Goal: Task Accomplishment & Management: Manage account settings

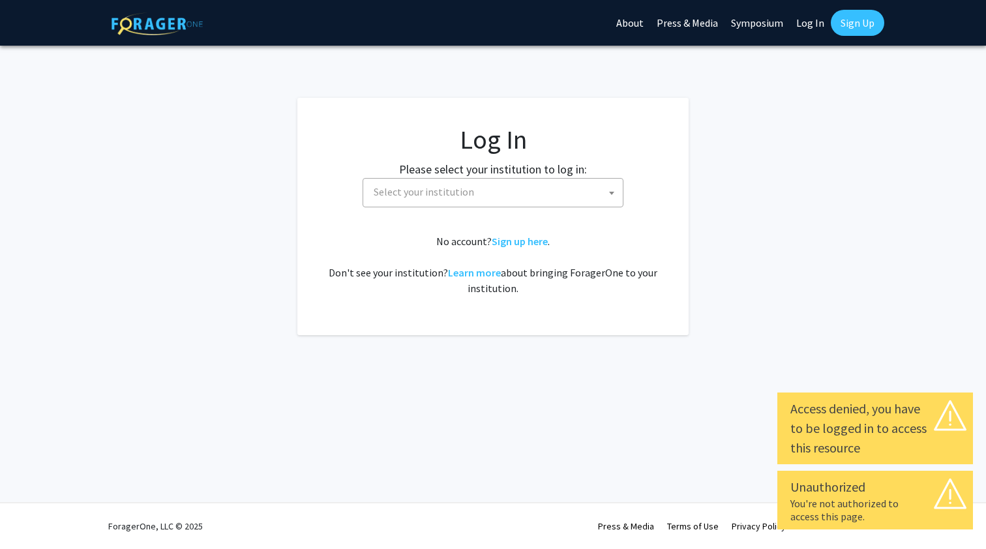
select select
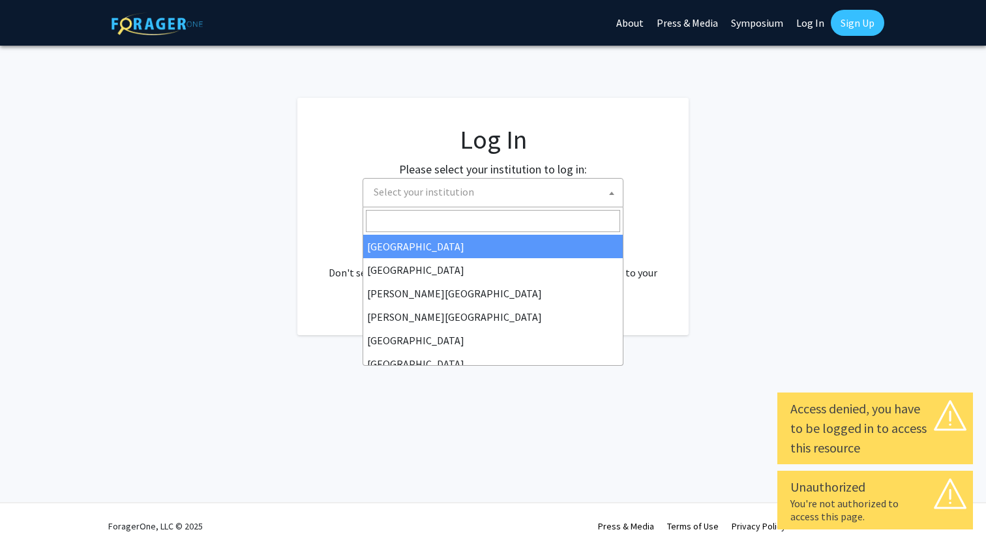
click at [579, 201] on span "Select your institution" at bounding box center [495, 192] width 254 height 27
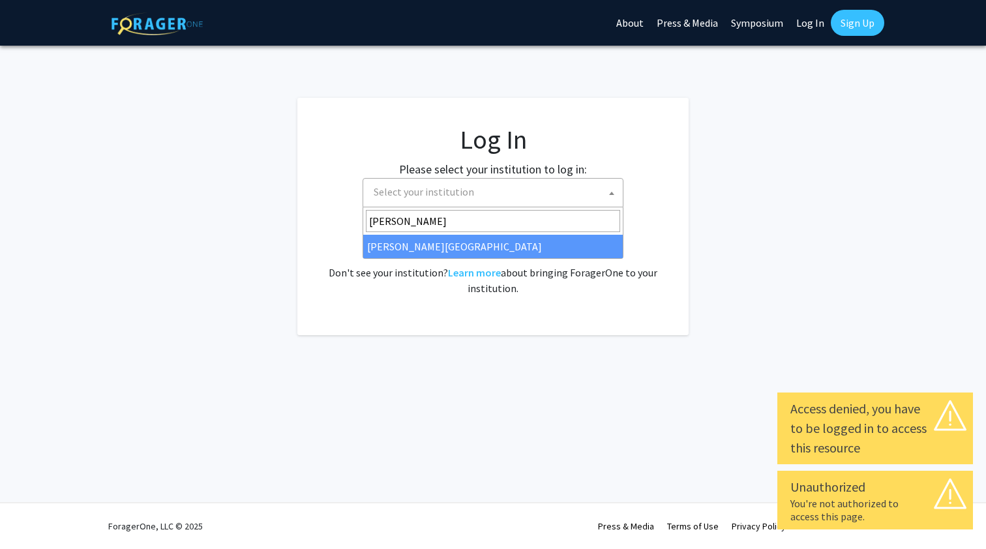
type input "[PERSON_NAME]"
select select "24"
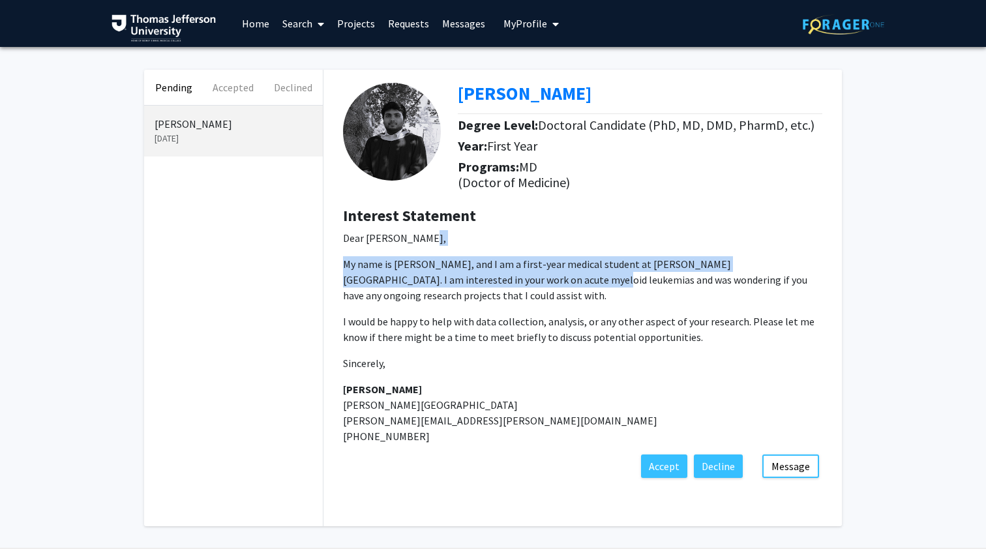
drag, startPoint x: 456, startPoint y: 239, endPoint x: 516, endPoint y: 281, distance: 72.9
click at [516, 281] on p "Dear [PERSON_NAME], My name is [PERSON_NAME], and I am a first-year medical stu…" at bounding box center [582, 337] width 479 height 214
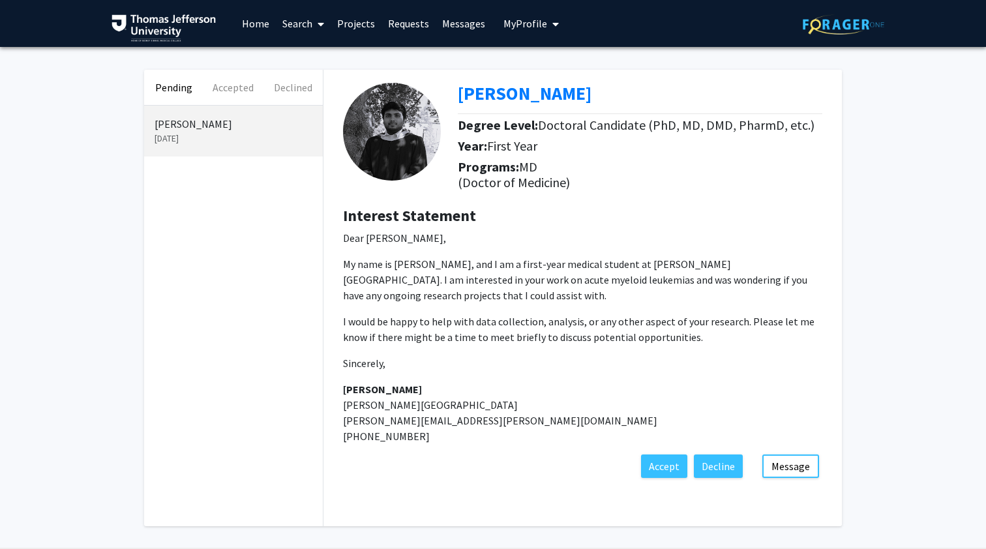
click at [508, 298] on p "My name is [PERSON_NAME], and I am a first-year medical student at [PERSON_NAME…" at bounding box center [582, 279] width 479 height 47
click at [546, 293] on p "My name is [PERSON_NAME], and I am a first-year medical student at [PERSON_NAME…" at bounding box center [582, 279] width 479 height 47
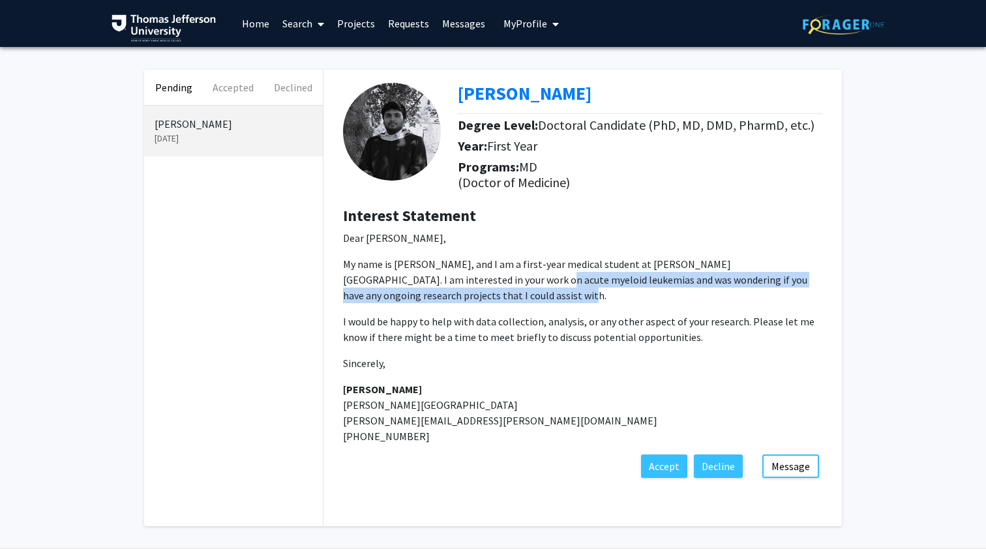
drag, startPoint x: 546, startPoint y: 293, endPoint x: 466, endPoint y: 282, distance: 80.9
click at [464, 280] on p "My name is [PERSON_NAME], and I am a first-year medical student at [PERSON_NAME…" at bounding box center [582, 279] width 479 height 47
click at [466, 282] on p "My name is [PERSON_NAME], and I am a first-year medical student at [PERSON_NAME…" at bounding box center [582, 279] width 479 height 47
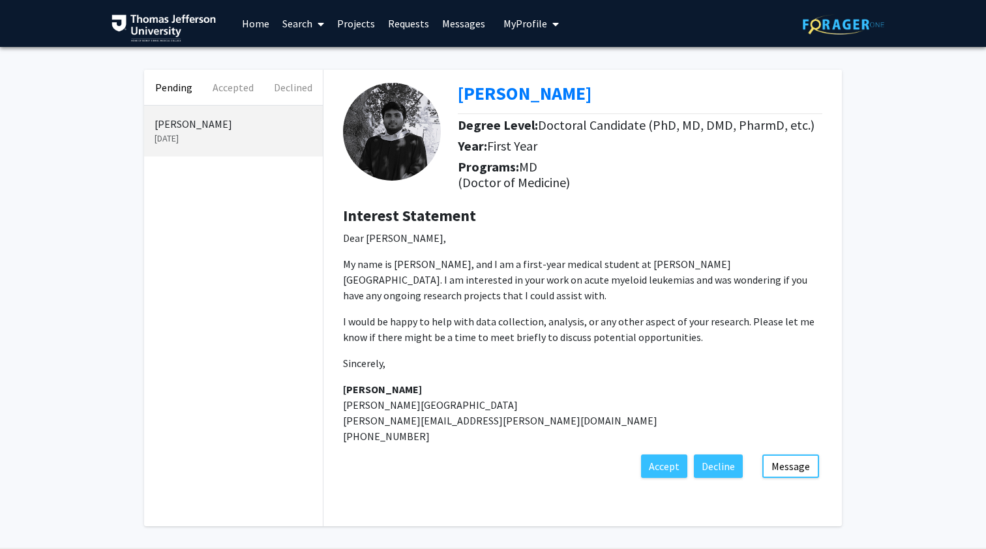
click at [387, 104] on img at bounding box center [392, 132] width 98 height 98
drag, startPoint x: 466, startPoint y: 243, endPoint x: 475, endPoint y: 274, distance: 33.2
click at [470, 258] on p "Dear [PERSON_NAME], My name is [PERSON_NAME], and I am a first-year medical stu…" at bounding box center [582, 337] width 479 height 214
click at [475, 274] on p "My name is [PERSON_NAME], and I am a first-year medical student at [PERSON_NAME…" at bounding box center [582, 279] width 479 height 47
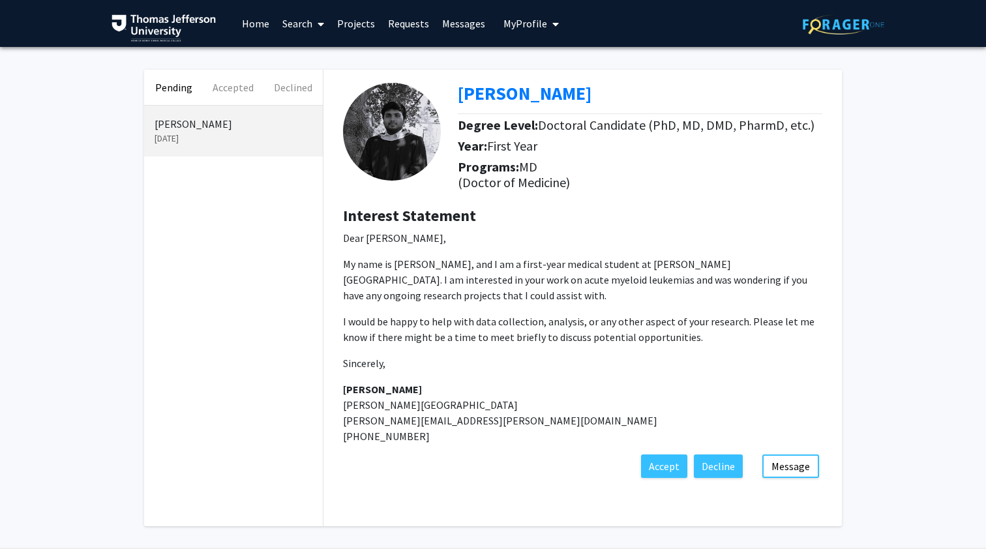
click at [434, 272] on p "My name is [PERSON_NAME], and I am a first-year medical student at [PERSON_NAME…" at bounding box center [582, 279] width 479 height 47
drag, startPoint x: 467, startPoint y: 250, endPoint x: 508, endPoint y: 308, distance: 70.6
click at [495, 292] on p "Dear [PERSON_NAME], My name is [PERSON_NAME], and I am a first-year medical stu…" at bounding box center [582, 337] width 479 height 214
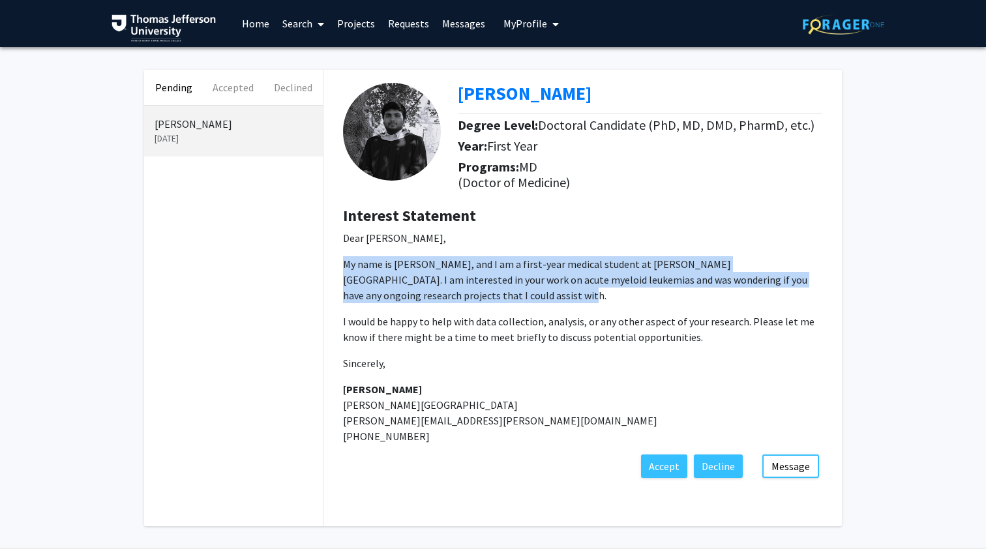
click at [508, 308] on p "Dear [PERSON_NAME], My name is [PERSON_NAME], and I am a first-year medical stu…" at bounding box center [582, 337] width 479 height 214
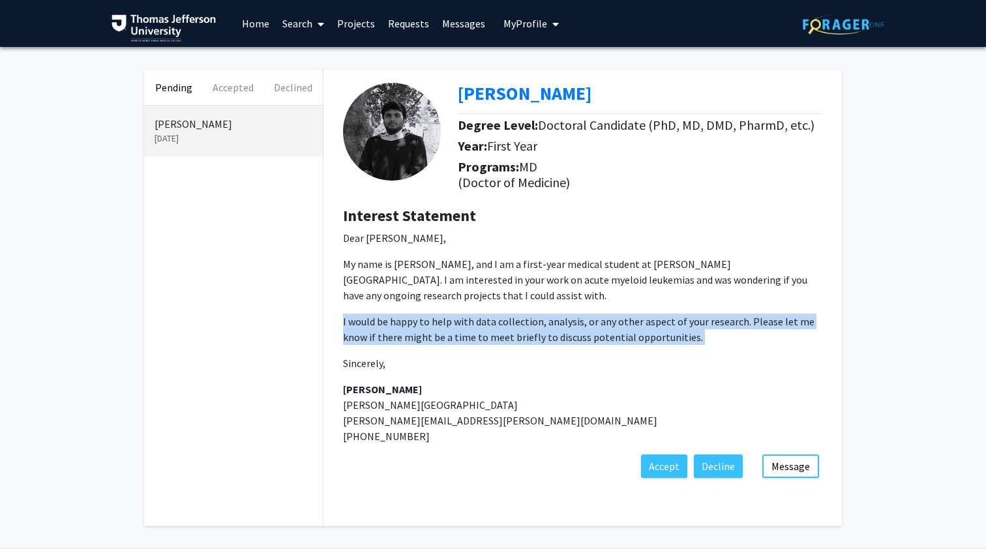
drag, startPoint x: 508, startPoint y: 308, endPoint x: 531, endPoint y: 355, distance: 52.2
click at [531, 355] on p "Dear [PERSON_NAME], My name is [PERSON_NAME], and I am a first-year medical stu…" at bounding box center [582, 337] width 479 height 214
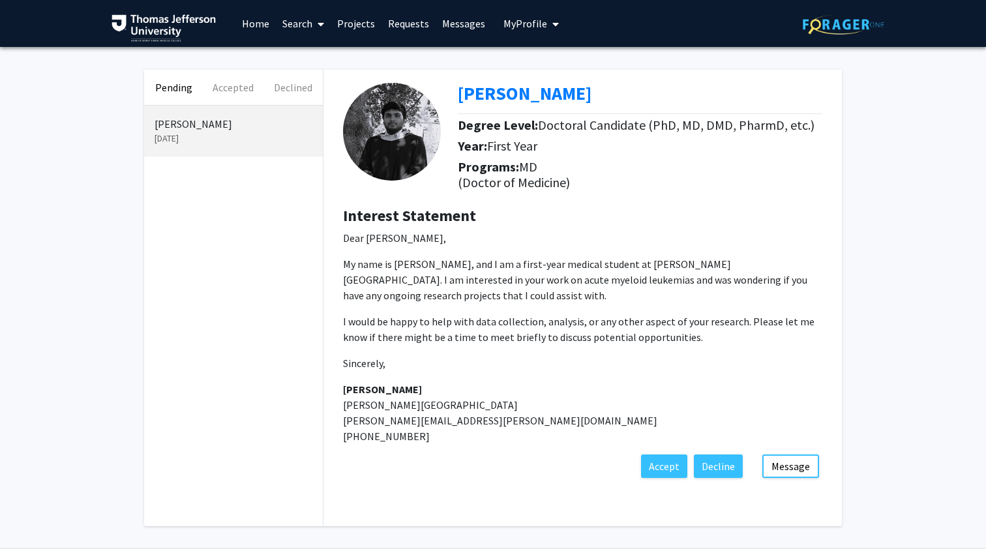
click at [523, 374] on p "Dear [PERSON_NAME], My name is [PERSON_NAME], and I am a first-year medical stu…" at bounding box center [582, 337] width 479 height 214
click at [653, 358] on p "Sincerely," at bounding box center [582, 363] width 479 height 16
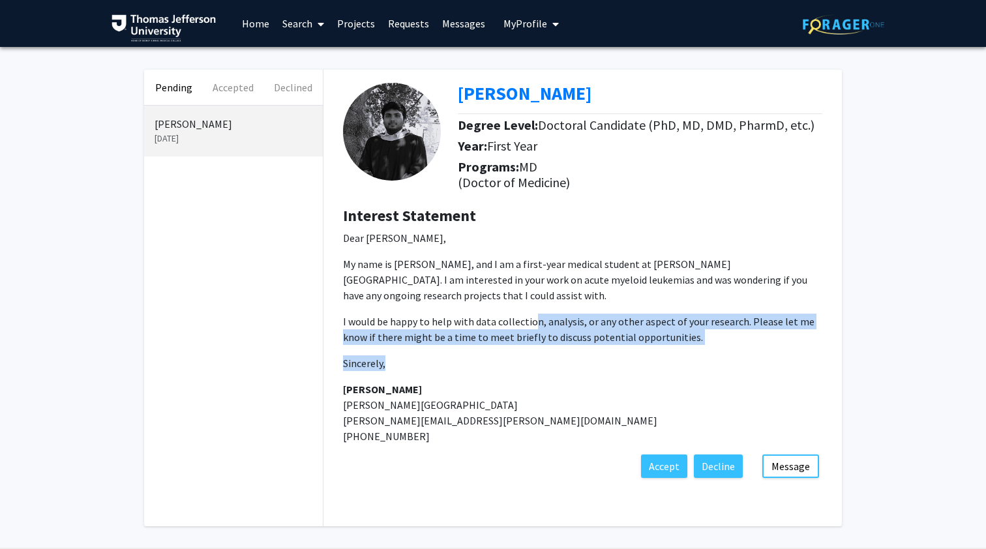
drag, startPoint x: 602, startPoint y: 366, endPoint x: 534, endPoint y: 326, distance: 79.5
click at [534, 326] on p "Dear [PERSON_NAME], My name is [PERSON_NAME], and I am a first-year medical stu…" at bounding box center [582, 337] width 479 height 214
click at [534, 326] on p "I would be happy to help with data collection, analysis, or any other aspect of…" at bounding box center [582, 329] width 479 height 31
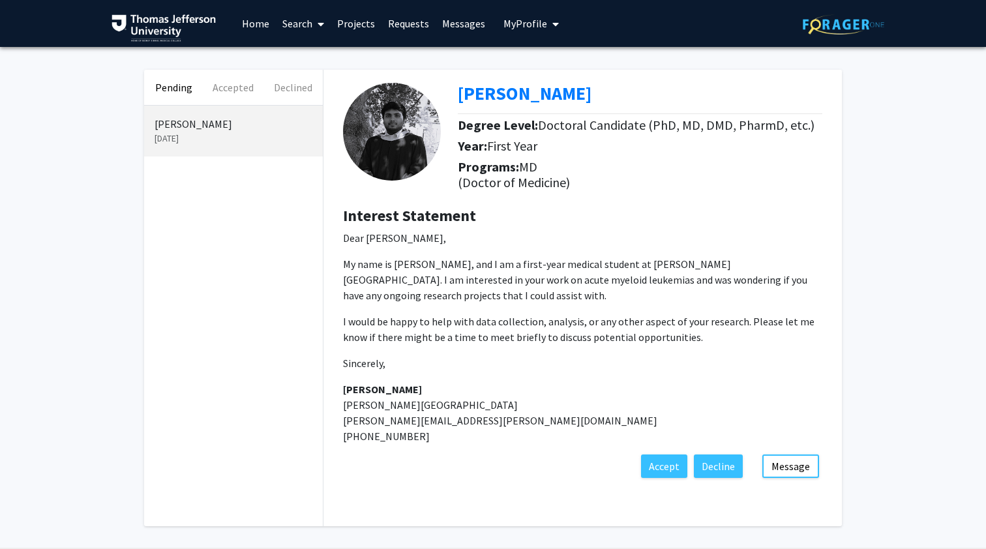
click at [613, 186] on div "Programs: MD (Doctor of Medicine)" at bounding box center [645, 177] width 374 height 37
click at [680, 280] on p "My name is [PERSON_NAME], and I am a first-year medical student at [PERSON_NAME…" at bounding box center [582, 279] width 479 height 47
click at [806, 463] on button "Message" at bounding box center [790, 465] width 57 height 23
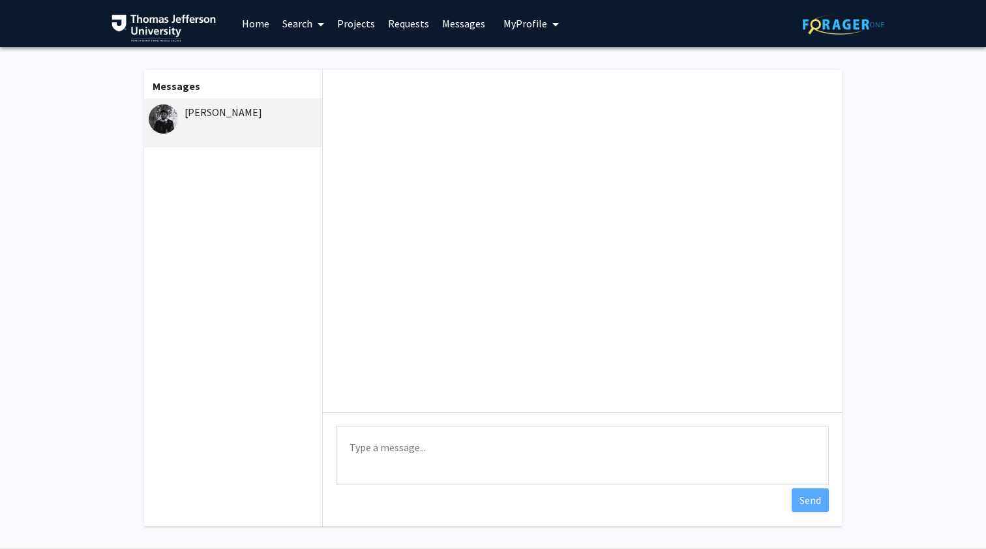
click at [361, 17] on link "Projects" at bounding box center [356, 24] width 51 height 46
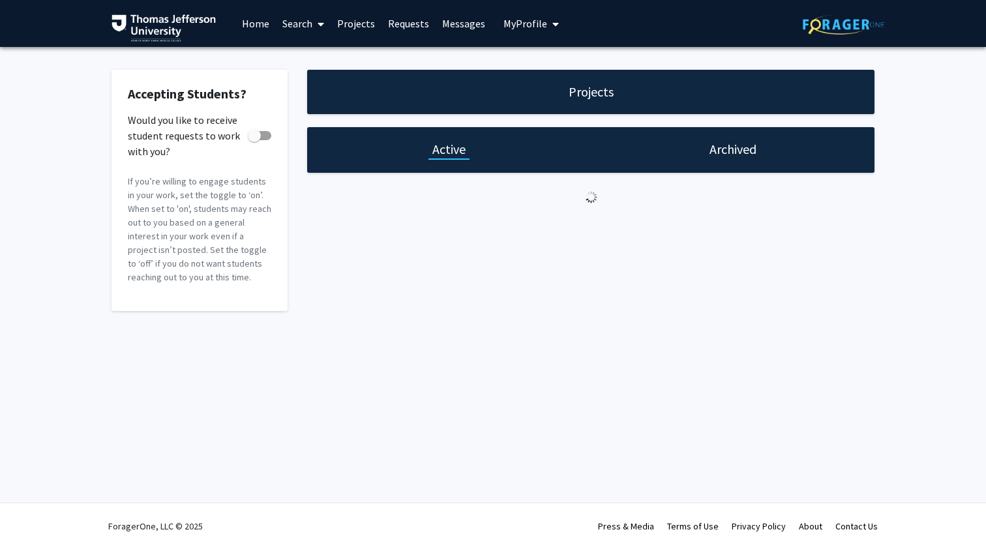
checkbox input "true"
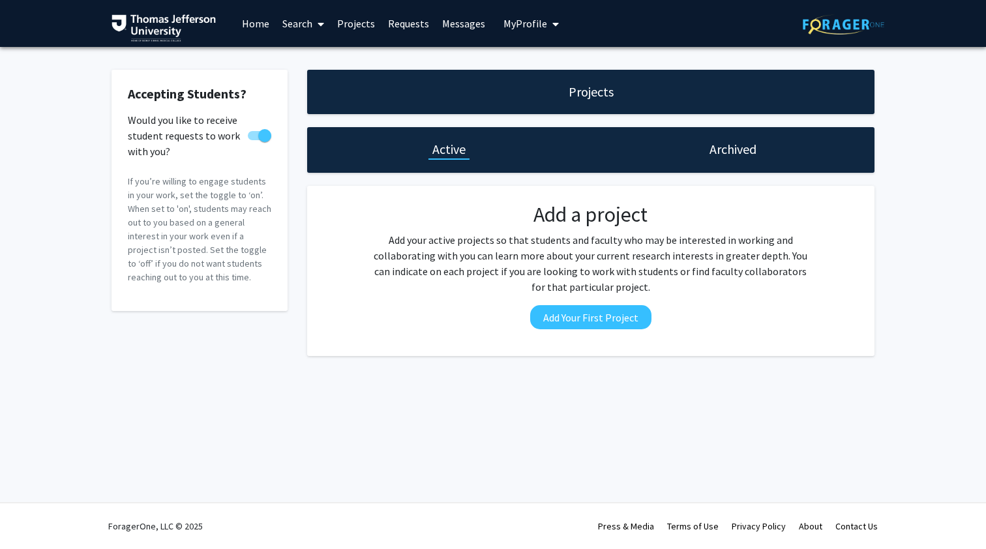
click at [548, 16] on span "My profile dropdown to access profile and logout" at bounding box center [553, 24] width 12 height 46
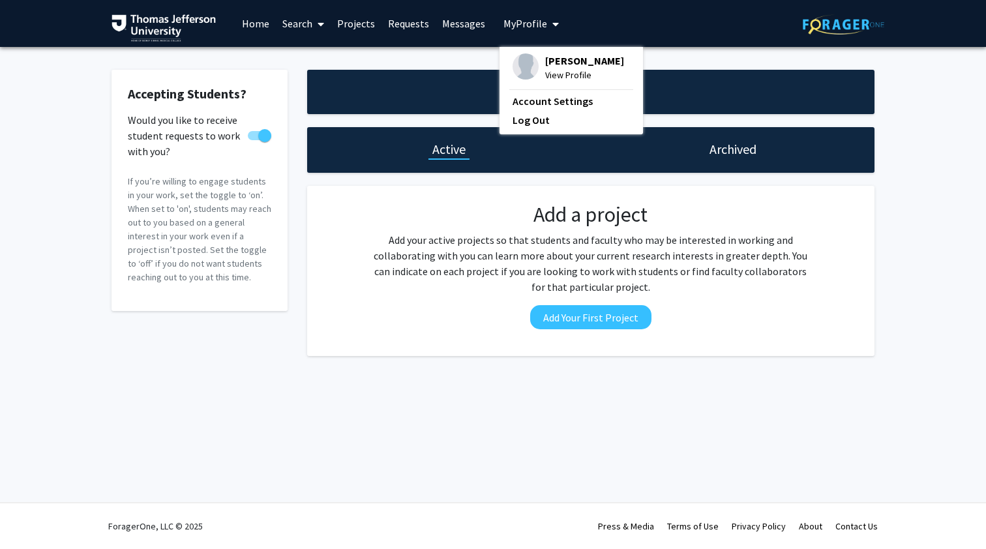
click at [533, 22] on span "My Profile" at bounding box center [525, 23] width 44 height 13
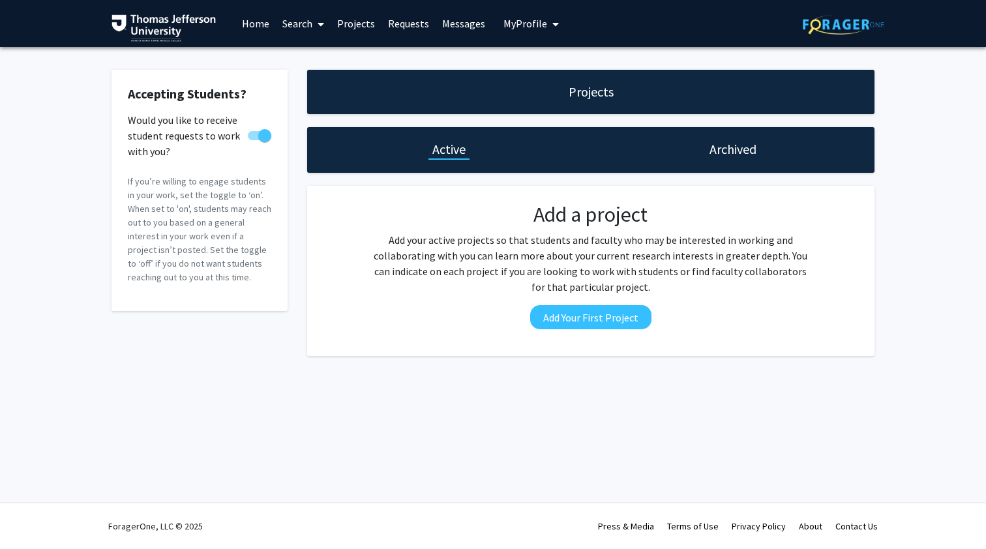
click at [533, 22] on span "My Profile" at bounding box center [525, 23] width 44 height 13
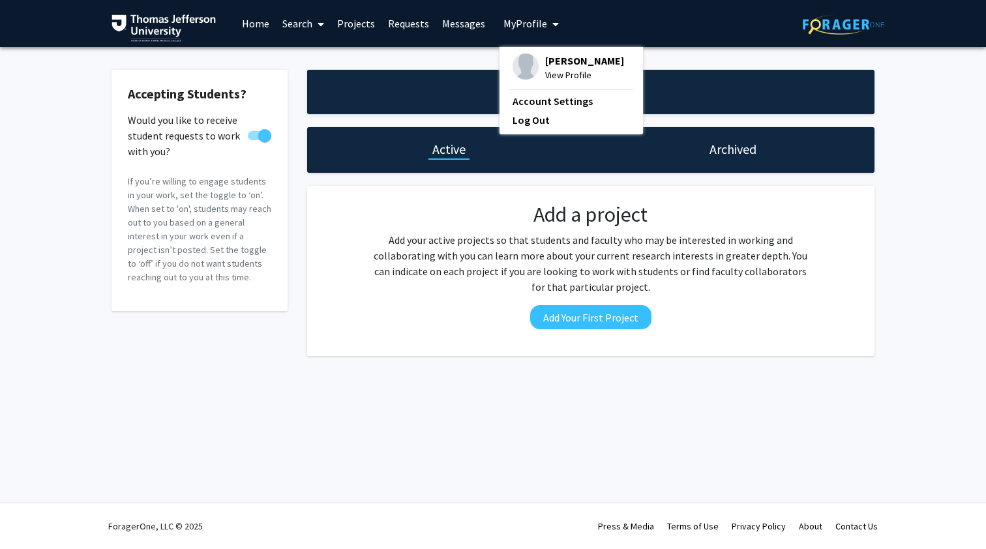
click at [563, 81] on span "View Profile" at bounding box center [584, 75] width 79 height 14
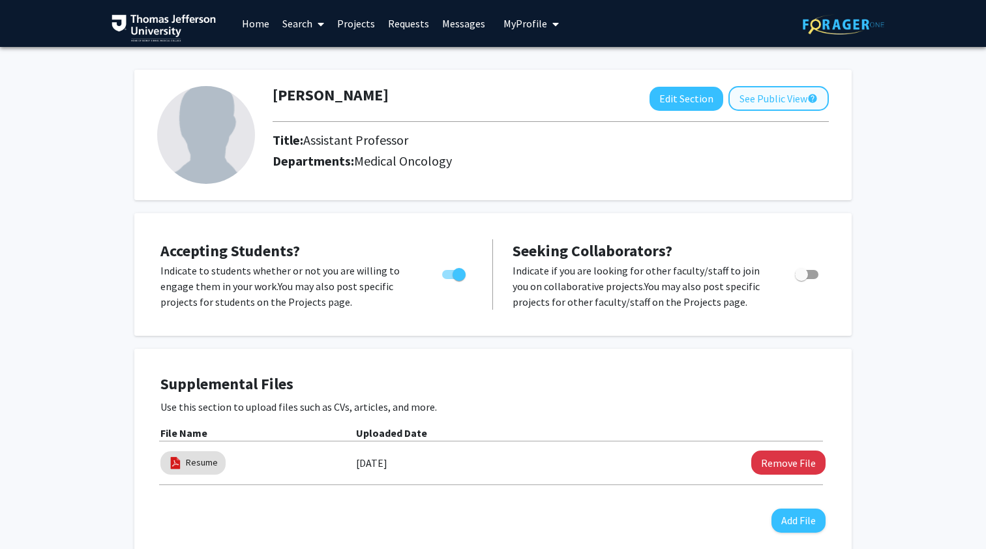
click at [743, 104] on button "See Public View help" at bounding box center [778, 98] width 100 height 25
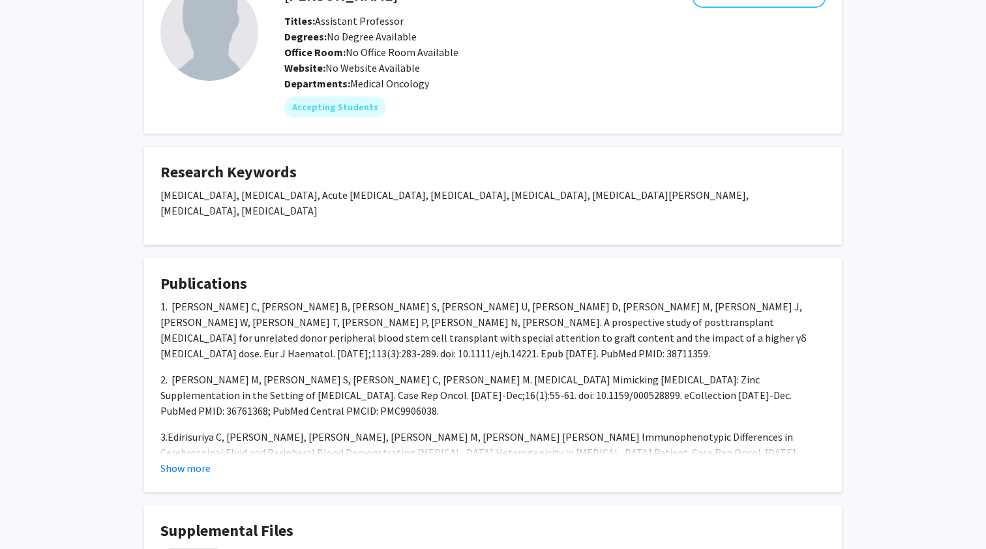
scroll to position [178, 0]
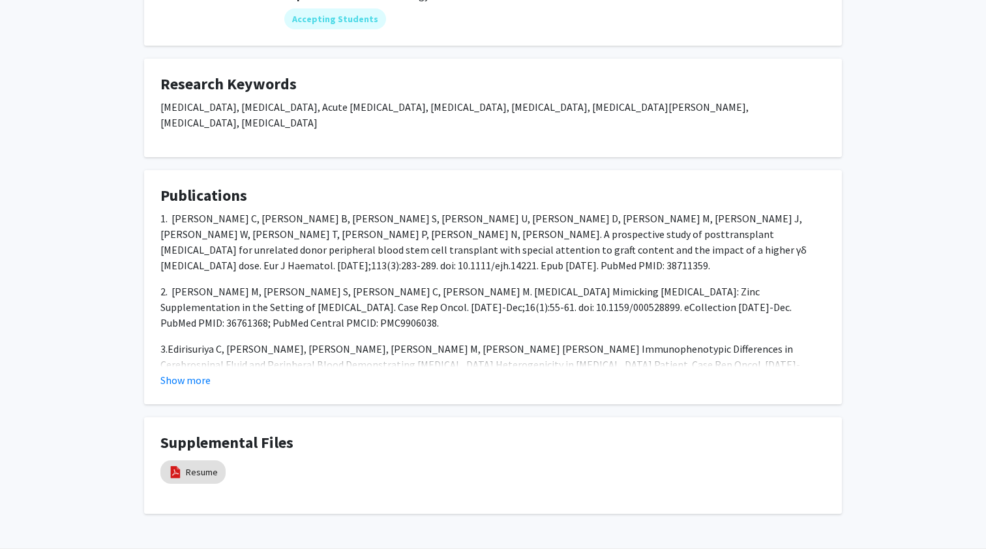
click at [507, 317] on div "1. [PERSON_NAME] C, [PERSON_NAME] B, [PERSON_NAME] S, [PERSON_NAME] U, [PERSON_…" at bounding box center [492, 469] width 665 height 516
click at [191, 386] on button "Show more" at bounding box center [185, 380] width 50 height 16
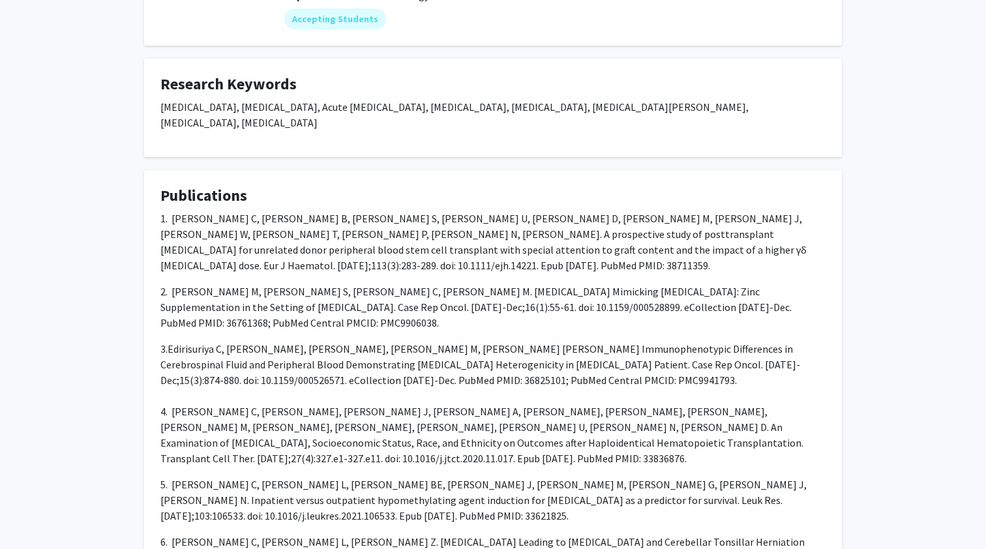
click at [309, 289] on p "2. [PERSON_NAME] M, [PERSON_NAME] S, [PERSON_NAME] C, [PERSON_NAME] M. [MEDICAL…" at bounding box center [492, 307] width 665 height 47
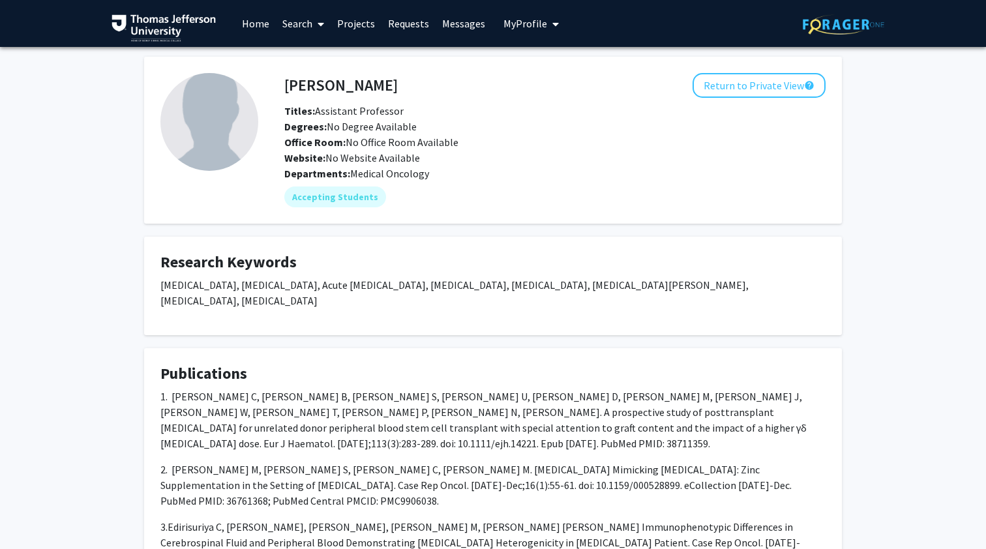
scroll to position [0, 0]
click at [269, 19] on link "Home" at bounding box center [255, 24] width 40 height 46
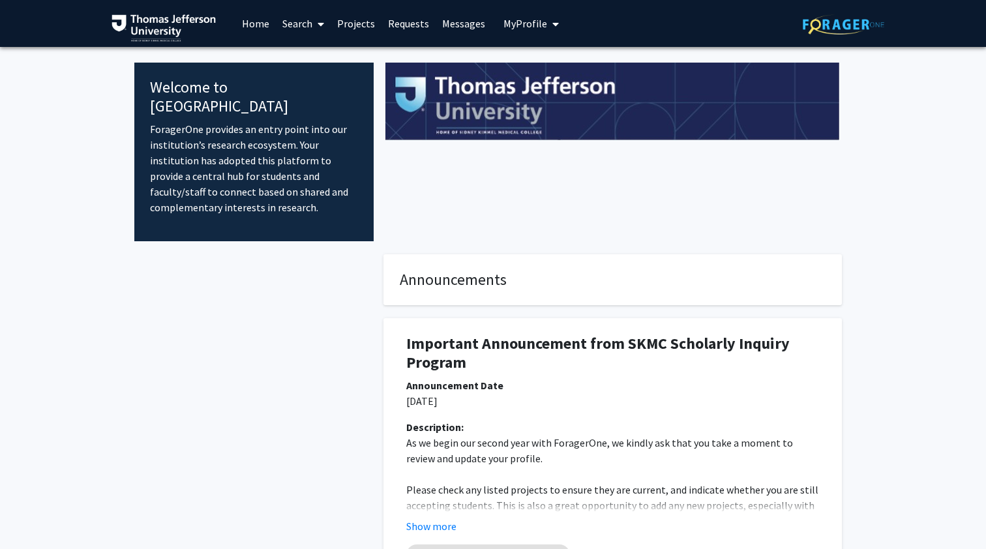
drag, startPoint x: 269, startPoint y: 19, endPoint x: 272, endPoint y: 31, distance: 12.0
click at [271, 22] on link "Home" at bounding box center [255, 24] width 40 height 46
click at [80, 402] on fg-internal-home-page "Welcome to ForagerOne ForagerOne provides an entry point into our institution’s…" at bounding box center [493, 351] width 986 height 608
click at [352, 35] on link "Projects" at bounding box center [356, 24] width 51 height 46
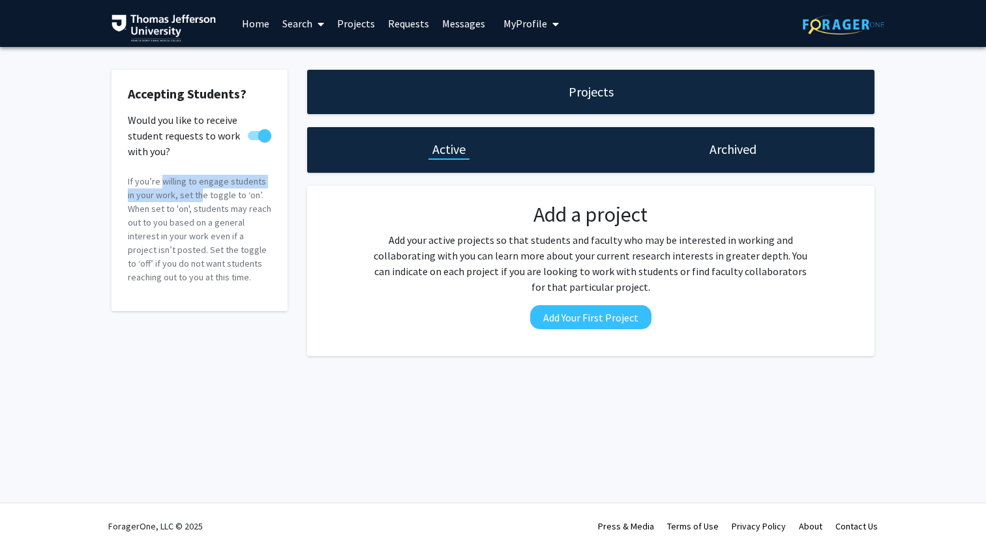
drag, startPoint x: 158, startPoint y: 181, endPoint x: 188, endPoint y: 192, distance: 31.8
click at [188, 192] on p "If you’re willing to engage students in your work, set the toggle to ‘on’. When…" at bounding box center [199, 230] width 143 height 110
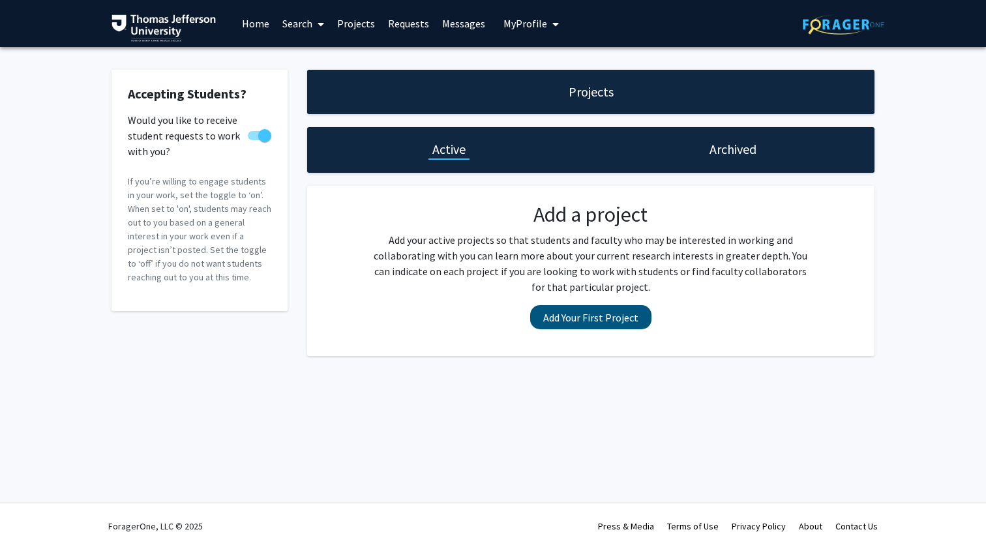
click at [579, 319] on button "Add Your First Project" at bounding box center [590, 317] width 121 height 24
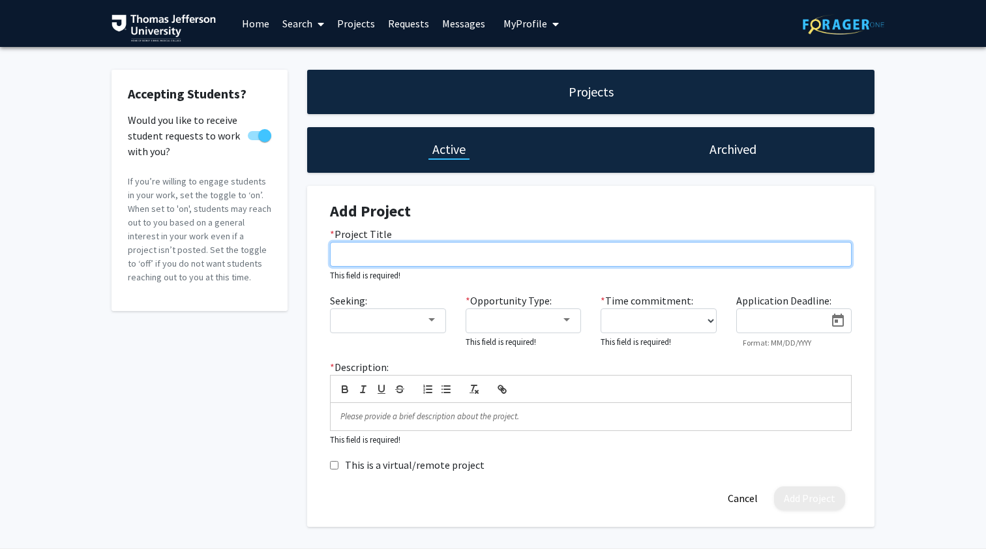
click at [362, 250] on input "* Project Title" at bounding box center [591, 254] width 522 height 25
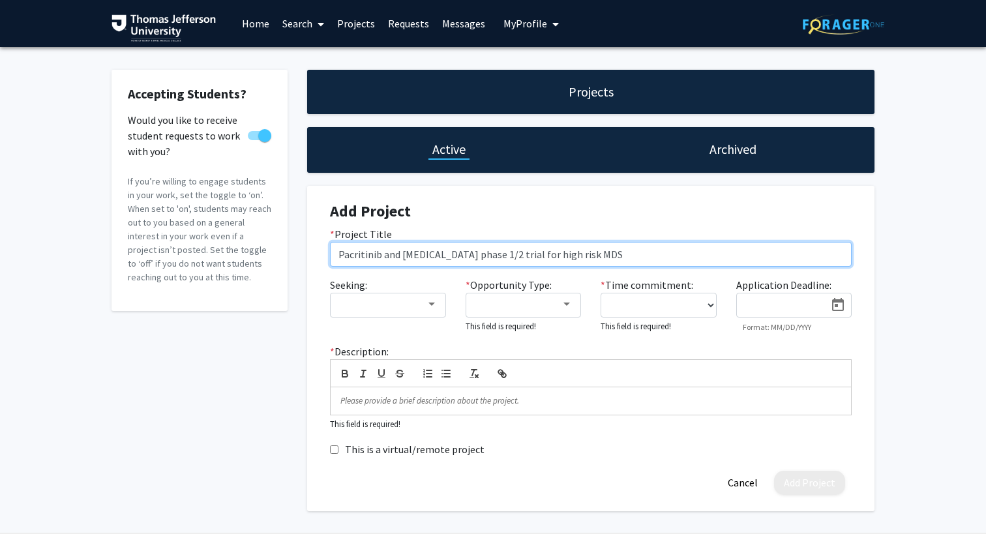
type input "Pacritinib and [MEDICAL_DATA] phase 1/2 trial for high risk MDS"
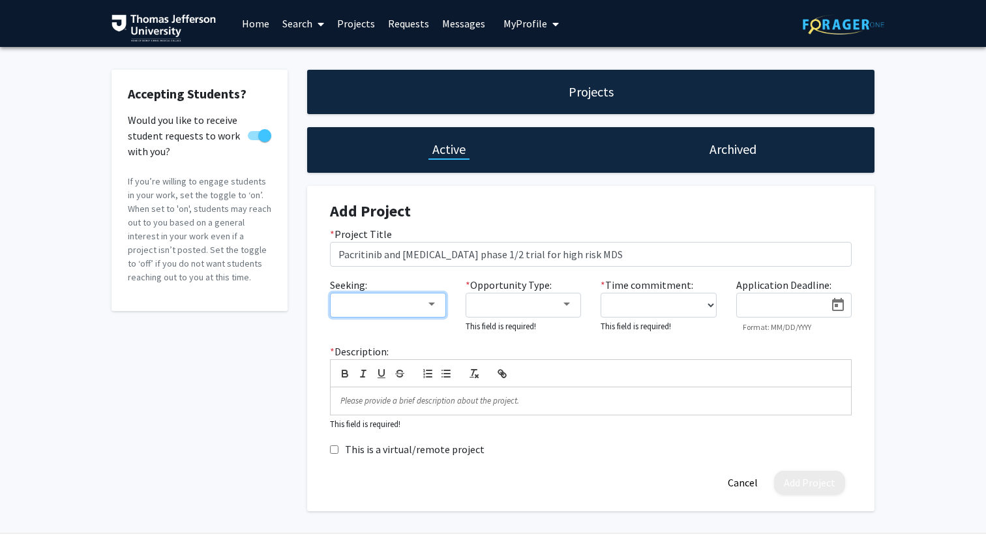
click at [397, 310] on div at bounding box center [381, 305] width 87 height 16
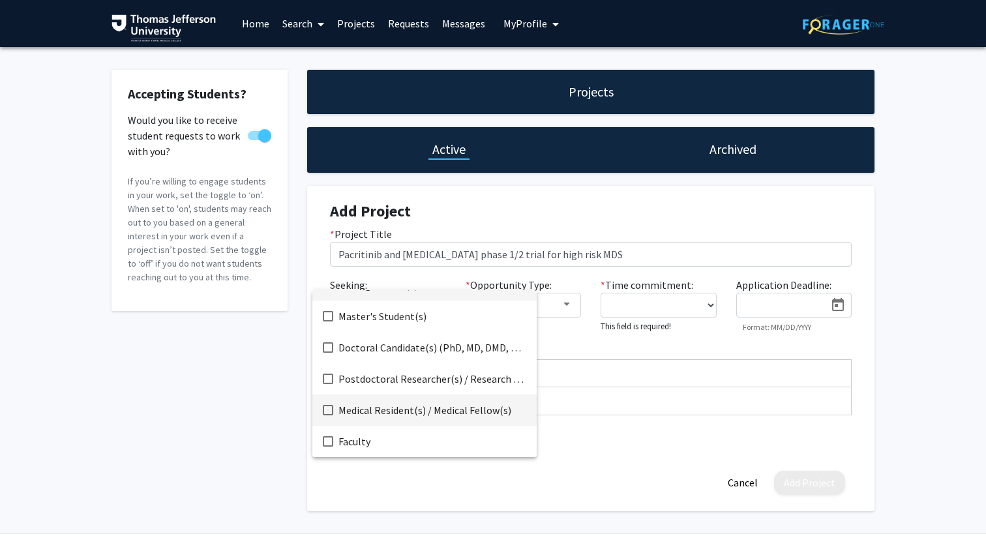
scroll to position [21, 0]
click at [398, 407] on span "Medical Resident(s) / Medical Fellow(s)" at bounding box center [432, 409] width 188 height 31
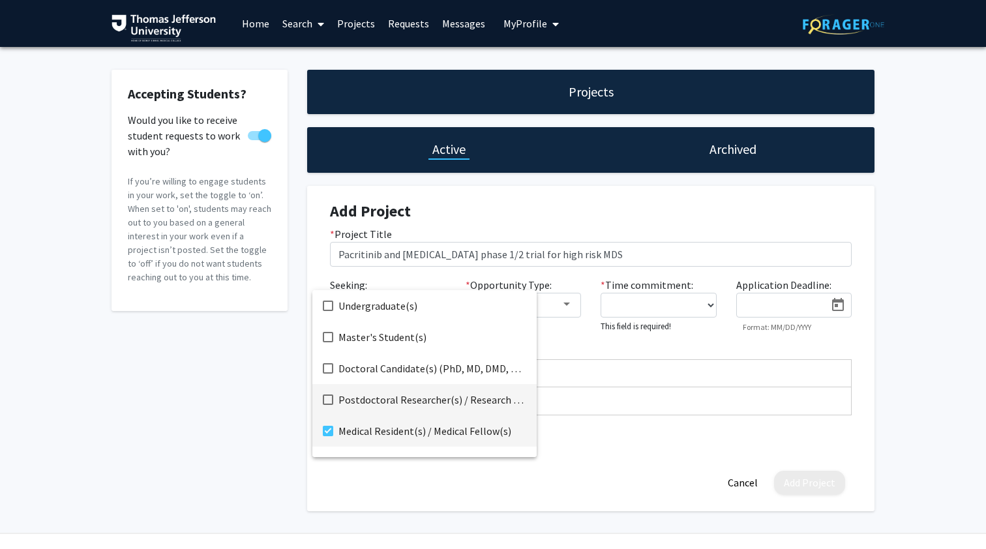
scroll to position [0, 0]
click at [430, 376] on span "Doctoral Candidate(s) (PhD, MD, DMD, PharmD, etc.)" at bounding box center [432, 368] width 188 height 31
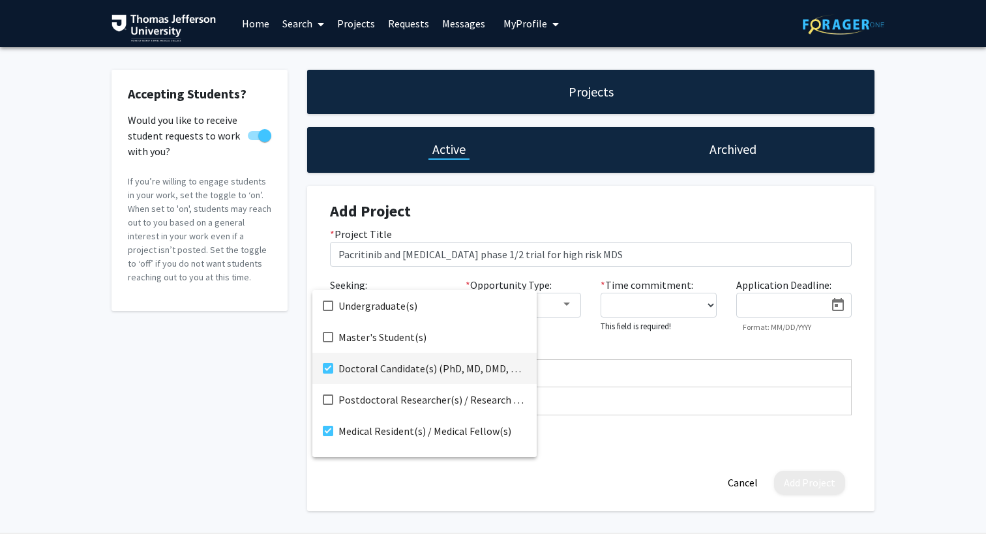
click at [630, 248] on div at bounding box center [493, 274] width 986 height 549
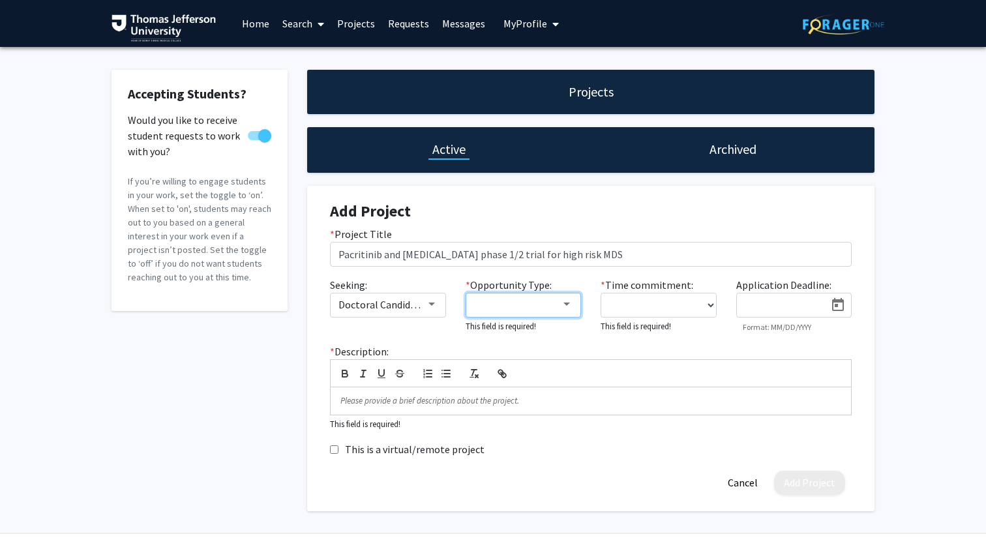
click at [535, 302] on div at bounding box center [517, 305] width 87 height 16
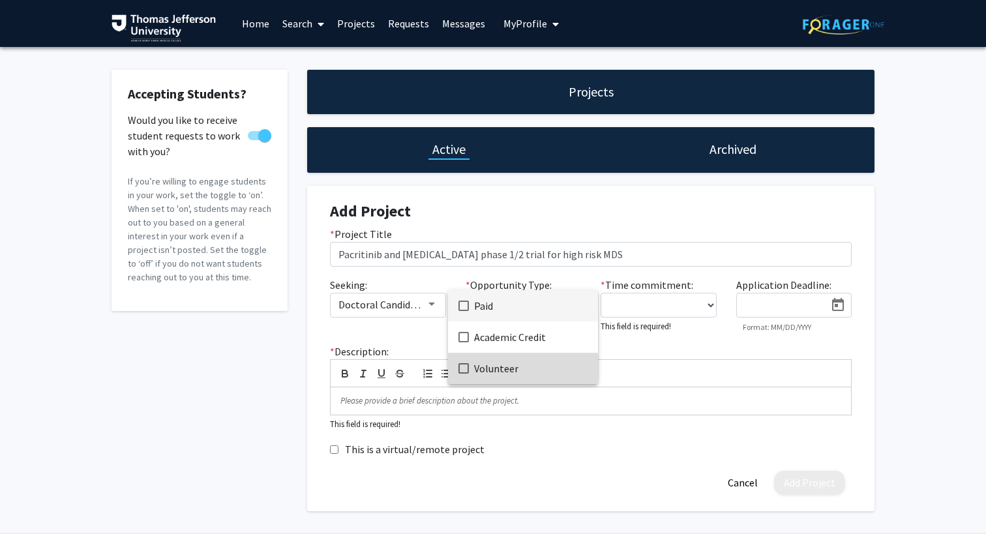
click at [494, 368] on span "Volunteer" at bounding box center [530, 368] width 113 height 31
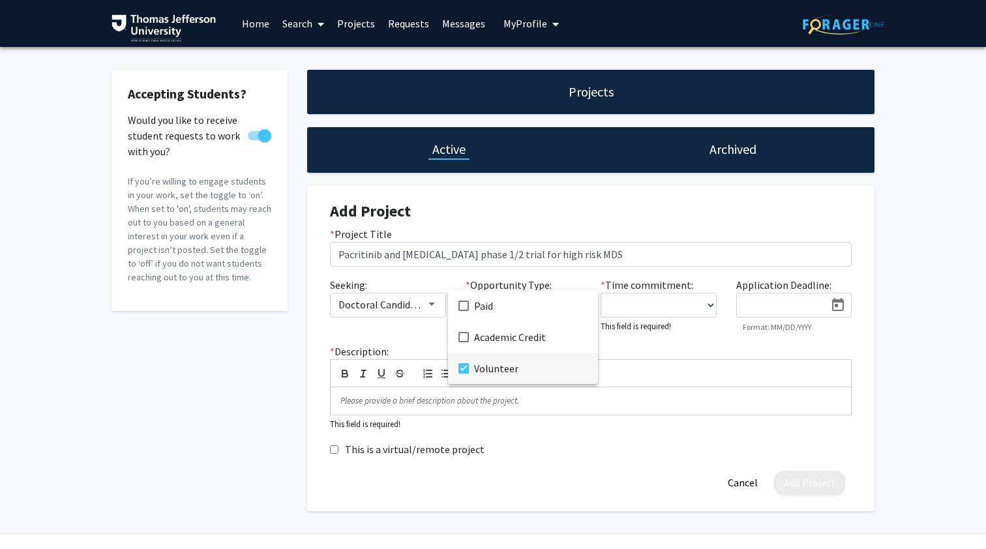
click at [695, 351] on div at bounding box center [493, 274] width 986 height 549
drag, startPoint x: 243, startPoint y: 425, endPoint x: 246, endPoint y: 441, distance: 16.6
click at [246, 441] on div "Accepting Students? Would you like to receive student requests to work with you…" at bounding box center [200, 290] width 196 height 441
click at [737, 483] on button "Cancel" at bounding box center [743, 483] width 50 height 24
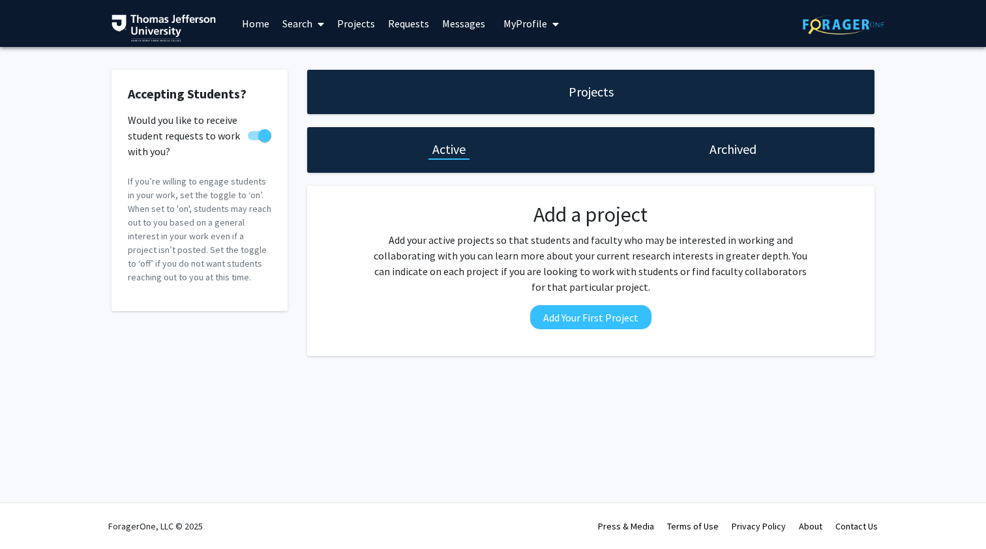
click at [696, 249] on p "Add your active projects so that students and faculty who may be interested in …" at bounding box center [591, 263] width 442 height 63
click at [472, 391] on div "Skip navigation Home Search Projects Requests Messages My Profile [PERSON_NAME]…" at bounding box center [493, 274] width 986 height 549
click at [320, 27] on icon at bounding box center [320, 24] width 7 height 10
click at [318, 61] on span "Faculty/Staff" at bounding box center [324, 60] width 96 height 26
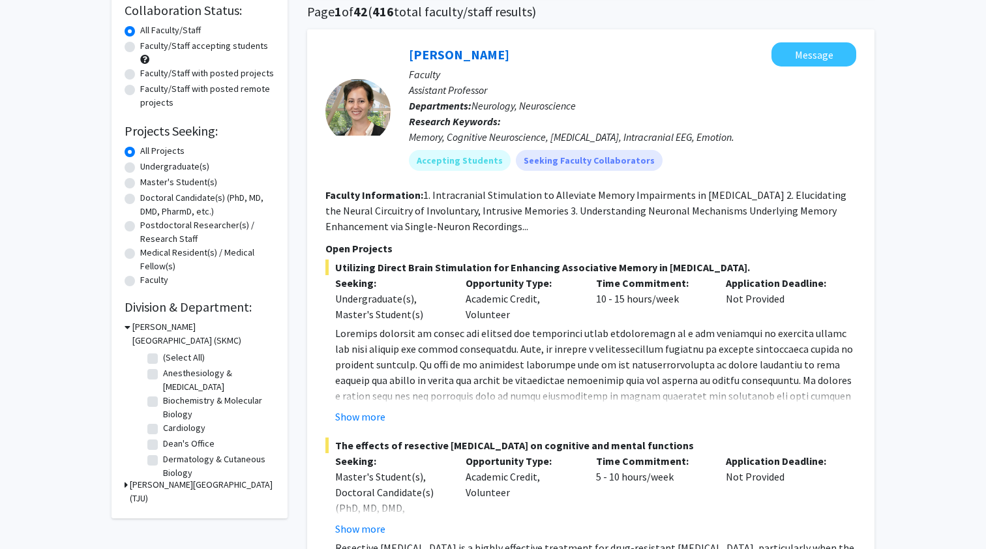
scroll to position [166, 0]
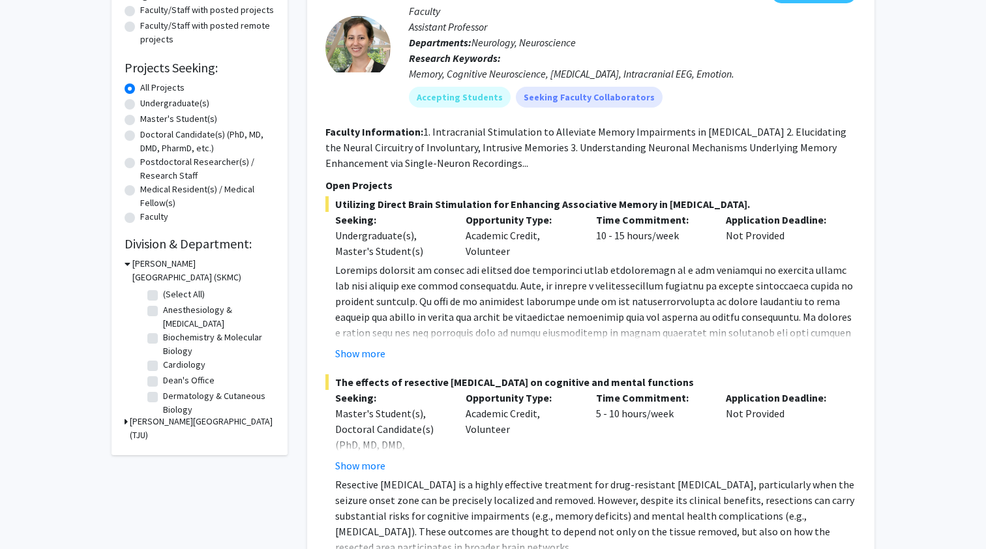
click at [153, 423] on h3 "[PERSON_NAME][GEOGRAPHIC_DATA] (TJU)" at bounding box center [202, 428] width 145 height 27
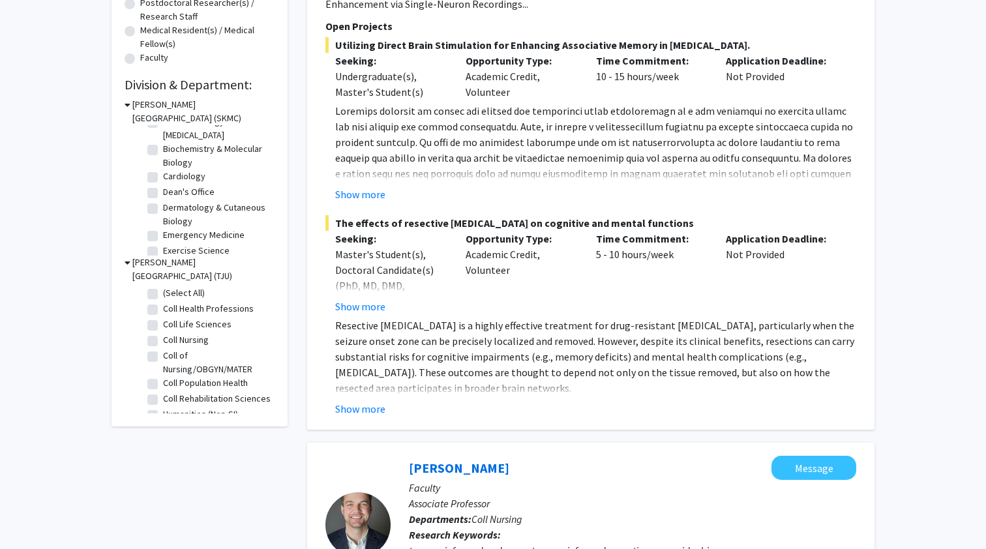
scroll to position [269, 0]
click at [163, 158] on label "Medical Oncology" at bounding box center [198, 154] width 70 height 14
click at [163, 155] on input "Medical Oncology" at bounding box center [167, 151] width 8 height 8
checkbox input "true"
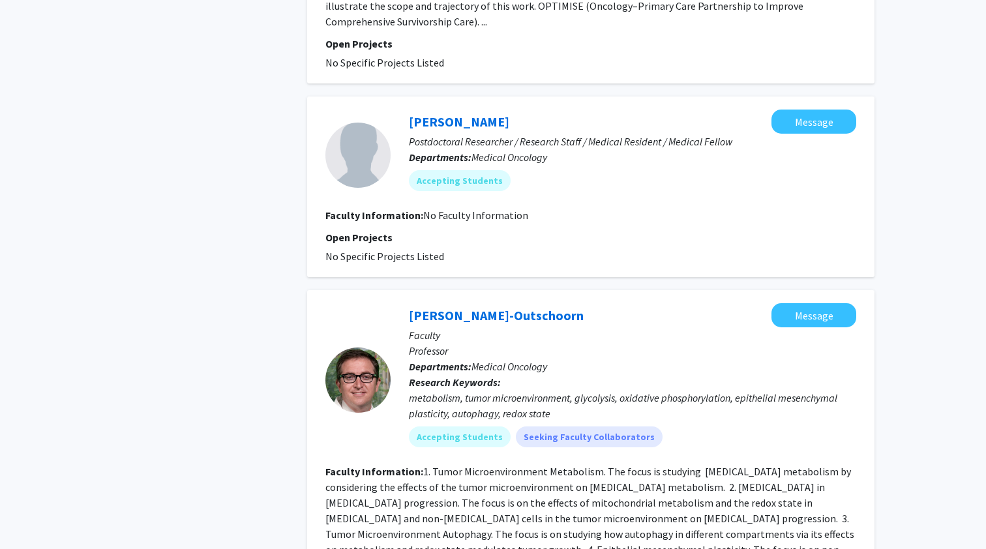
scroll to position [1737, 0]
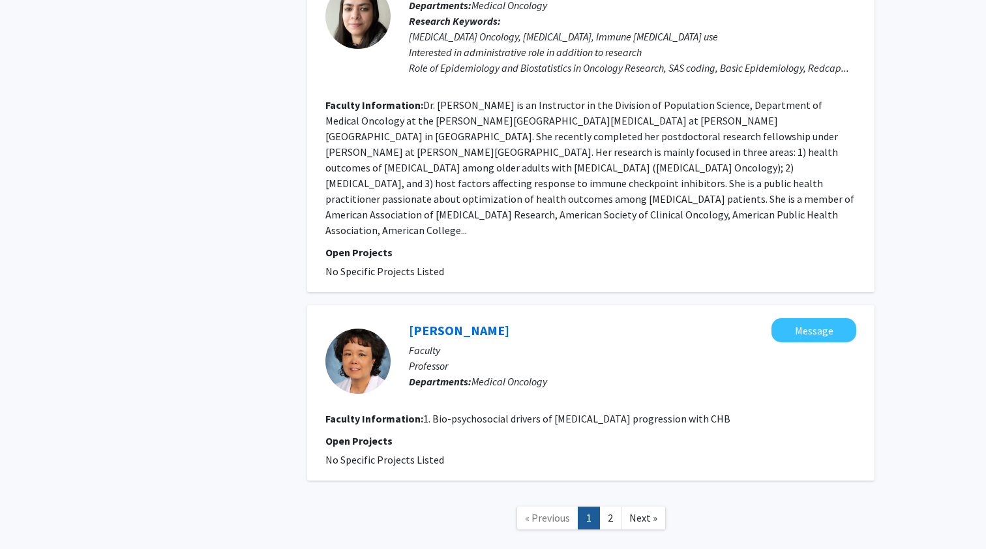
scroll to position [2540, 0]
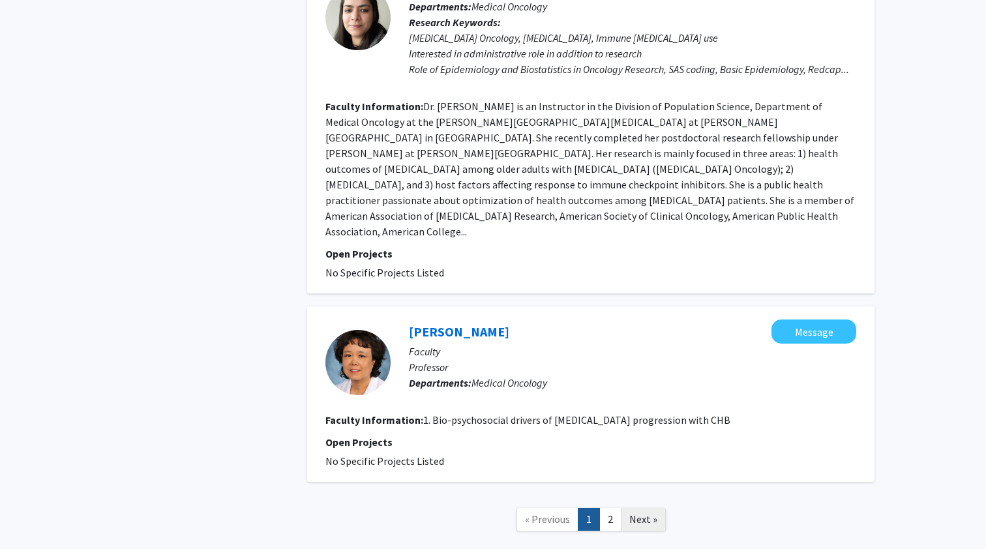
click at [621, 508] on link "Next »" at bounding box center [643, 519] width 45 height 23
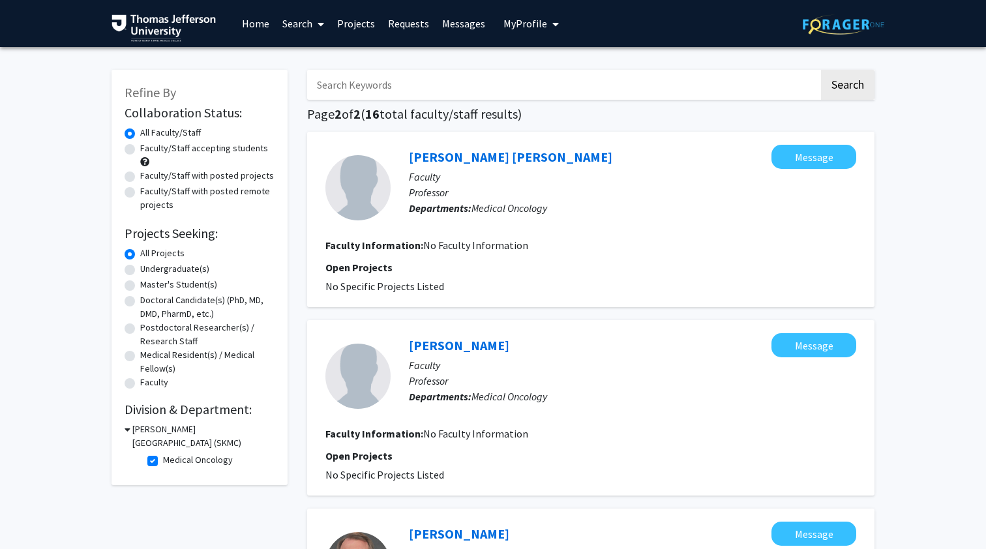
drag, startPoint x: 956, startPoint y: 201, endPoint x: 953, endPoint y: 192, distance: 8.9
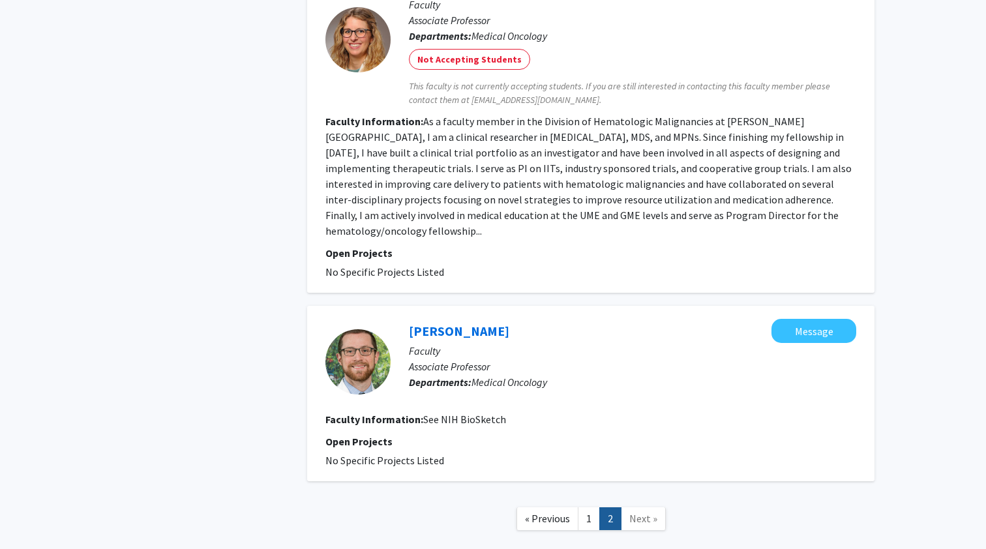
scroll to position [1302, 0]
click at [590, 508] on link "1" at bounding box center [589, 519] width 22 height 23
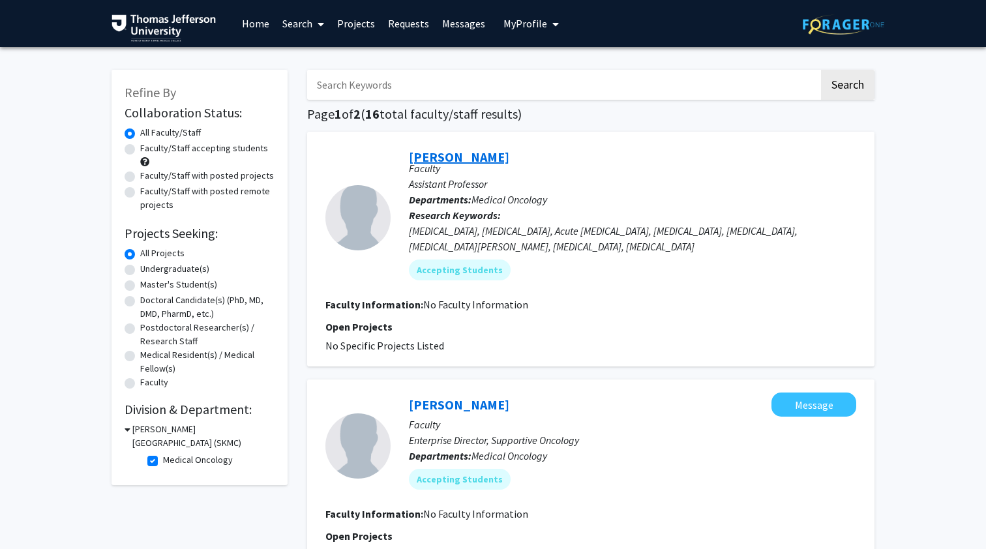
click at [465, 155] on link "[PERSON_NAME]" at bounding box center [459, 157] width 100 height 16
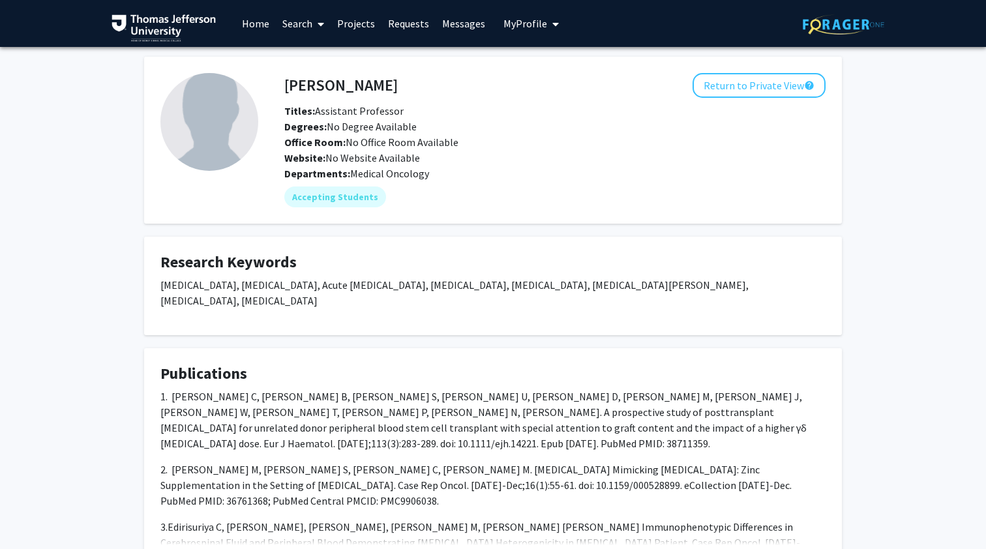
click at [239, 142] on img at bounding box center [209, 122] width 98 height 98
click at [538, 22] on span "My Profile" at bounding box center [525, 23] width 44 height 13
click at [565, 76] on span "View Profile" at bounding box center [584, 75] width 79 height 14
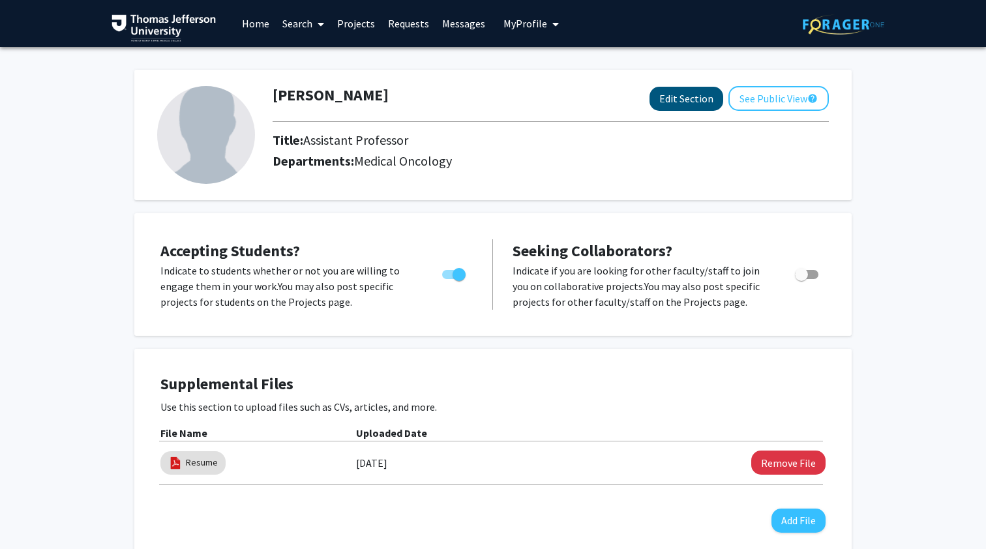
click at [679, 104] on button "Edit Section" at bounding box center [686, 99] width 74 height 24
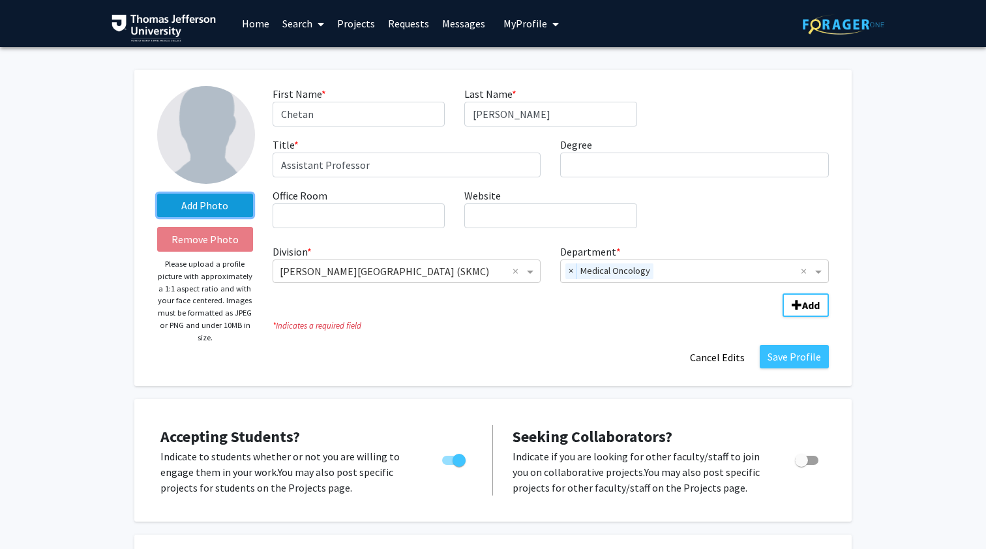
click at [188, 208] on label "Add Photo" at bounding box center [205, 205] width 96 height 23
click at [0, 0] on input "Add Photo" at bounding box center [0, 0] width 0 height 0
click at [179, 209] on label "Add Photo" at bounding box center [205, 205] width 96 height 23
click at [0, 0] on input "Add Photo" at bounding box center [0, 0] width 0 height 0
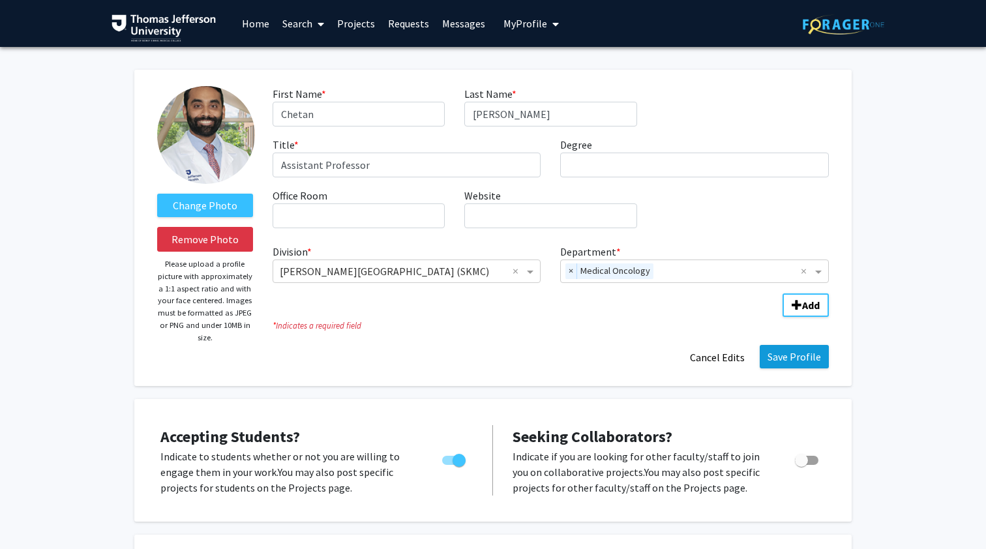
click at [794, 357] on button "Save Profile" at bounding box center [793, 356] width 69 height 23
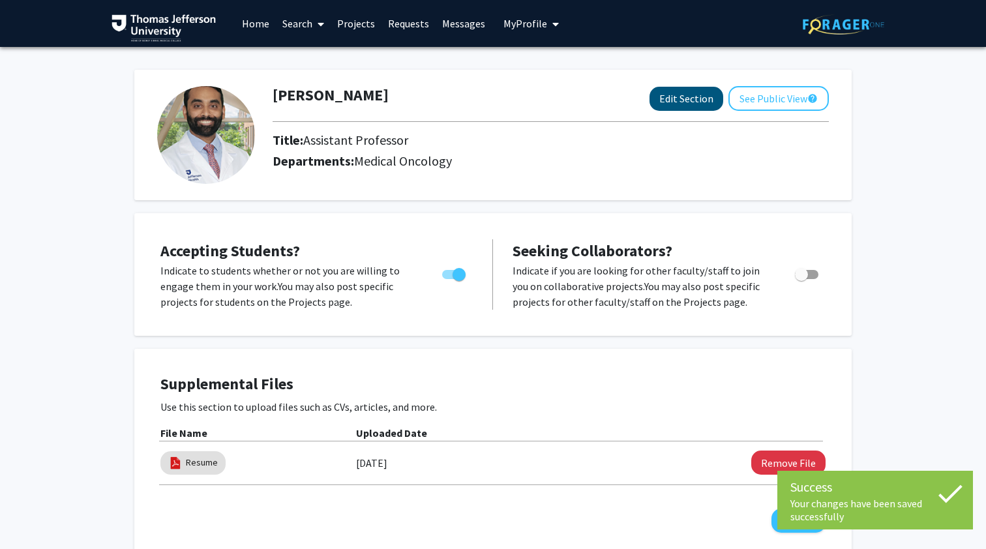
click at [683, 104] on button "Edit Section" at bounding box center [686, 99] width 74 height 24
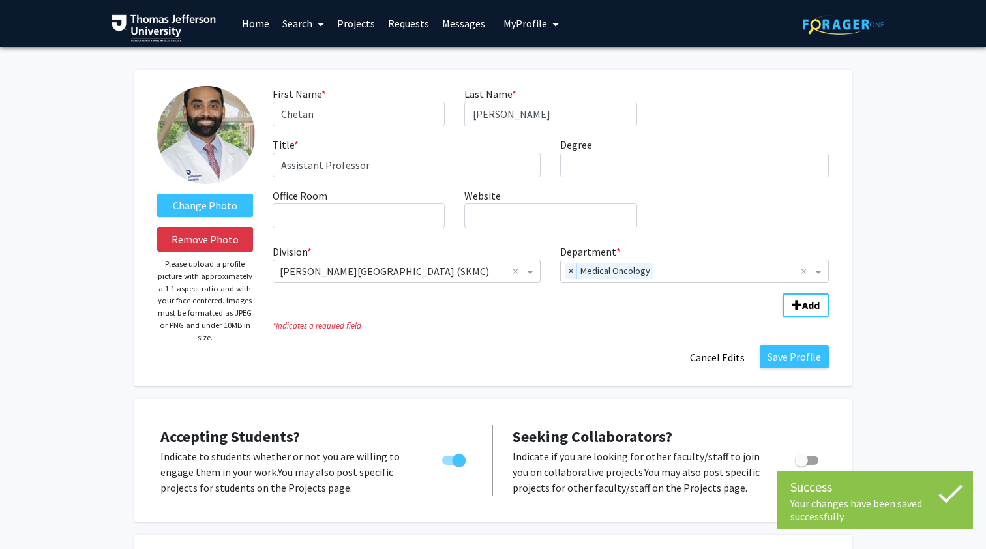
click at [653, 151] on div "Degree required" at bounding box center [694, 157] width 288 height 40
click at [641, 177] on input "Degree required" at bounding box center [694, 165] width 269 height 25
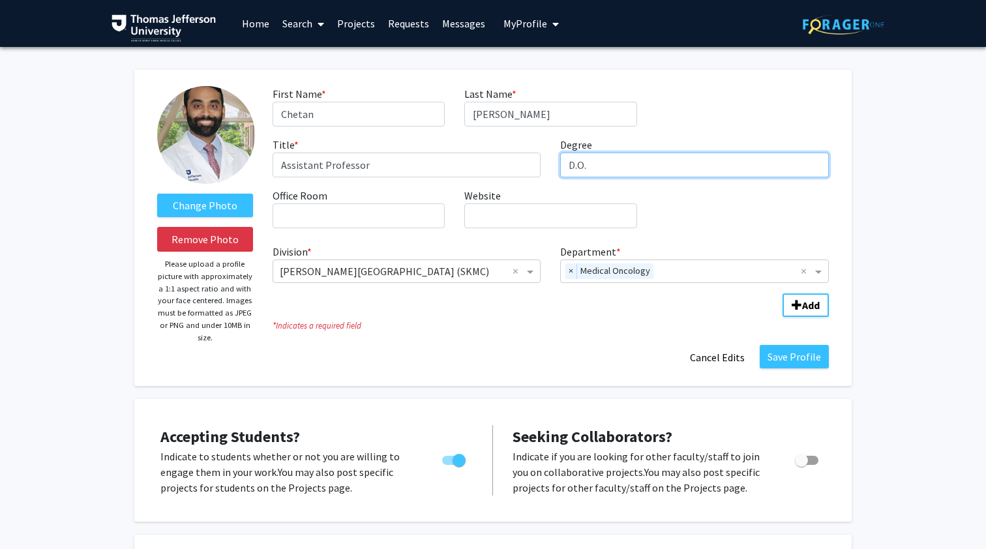
type input "D.O."
click at [721, 211] on div "First Name * required Chetan Last Name * required [PERSON_NAME] Title * require…" at bounding box center [551, 162] width 576 height 153
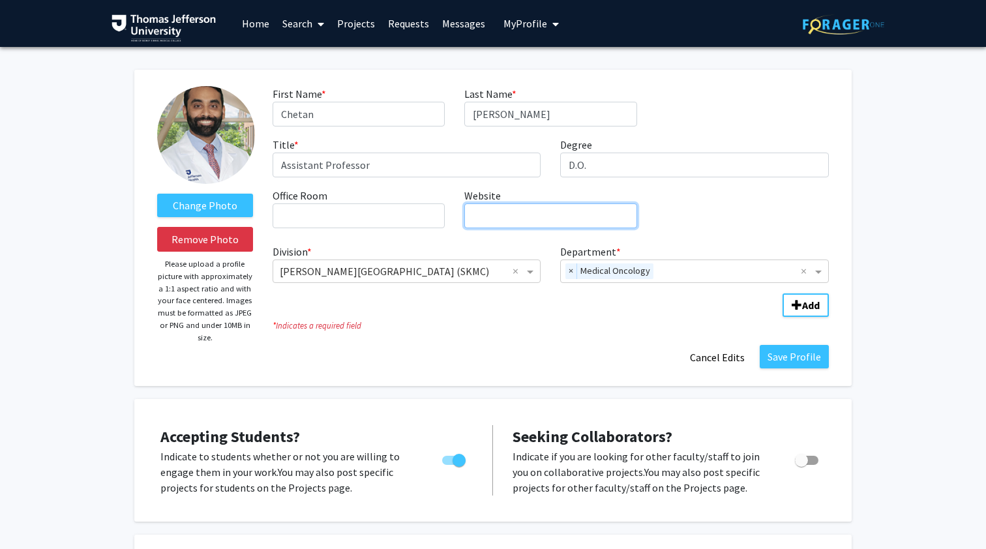
click at [555, 209] on input "Website required" at bounding box center [550, 215] width 172 height 25
paste input "[URL][DOMAIN_NAME]"
type input "[URL][DOMAIN_NAME]"
click at [765, 222] on div "First Name * required Chetan Last Name * required [PERSON_NAME] Title * require…" at bounding box center [551, 162] width 576 height 153
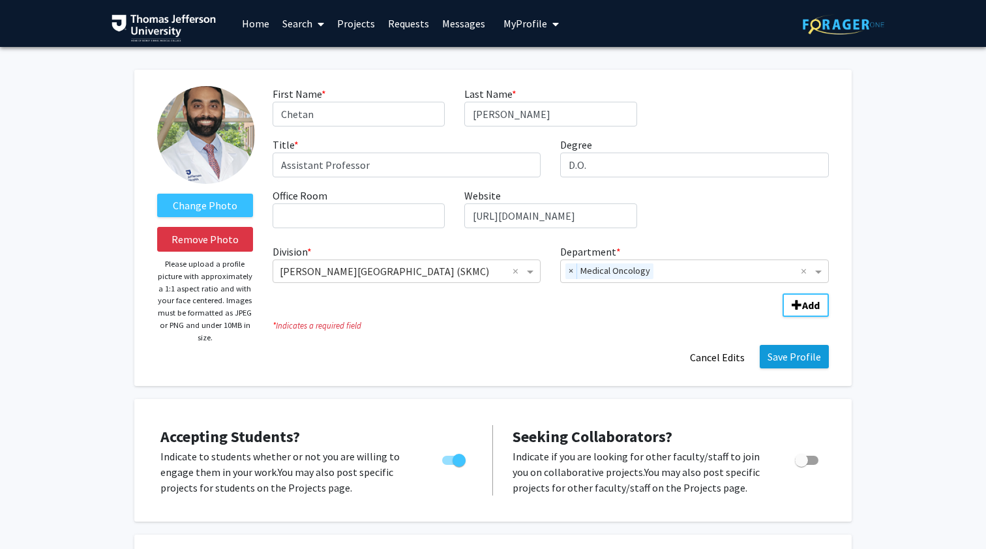
click at [784, 351] on button "Save Profile" at bounding box center [793, 356] width 69 height 23
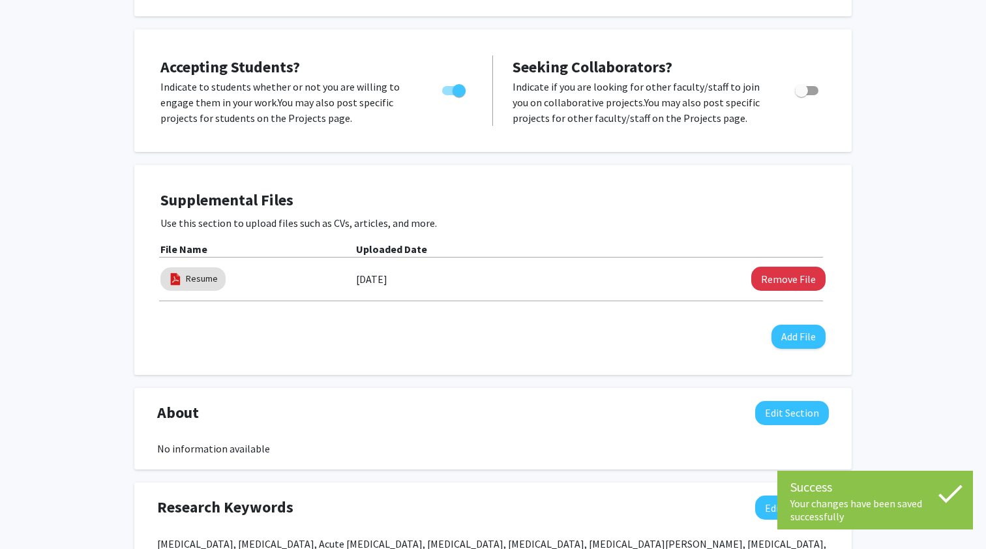
scroll to position [248, 0]
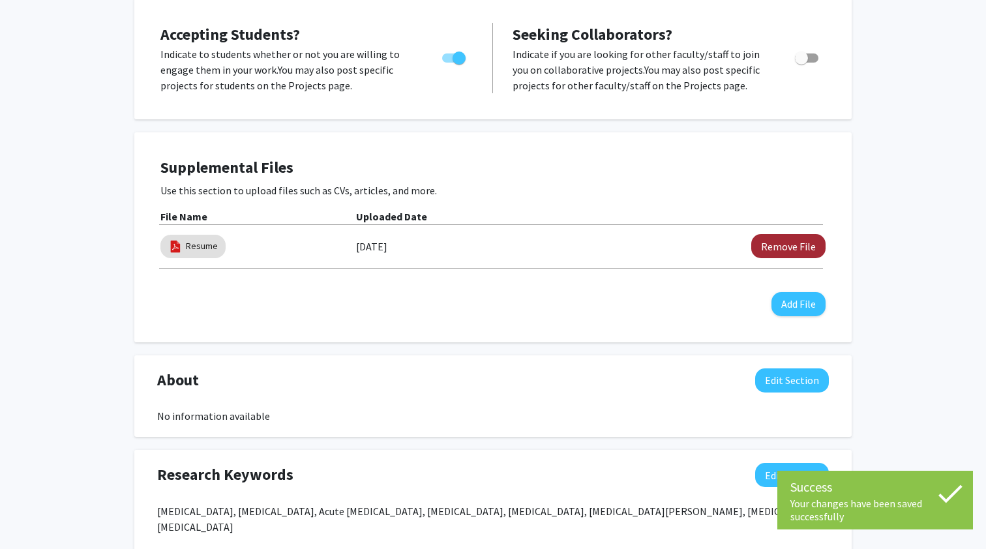
click at [778, 247] on button "Remove File" at bounding box center [788, 246] width 74 height 24
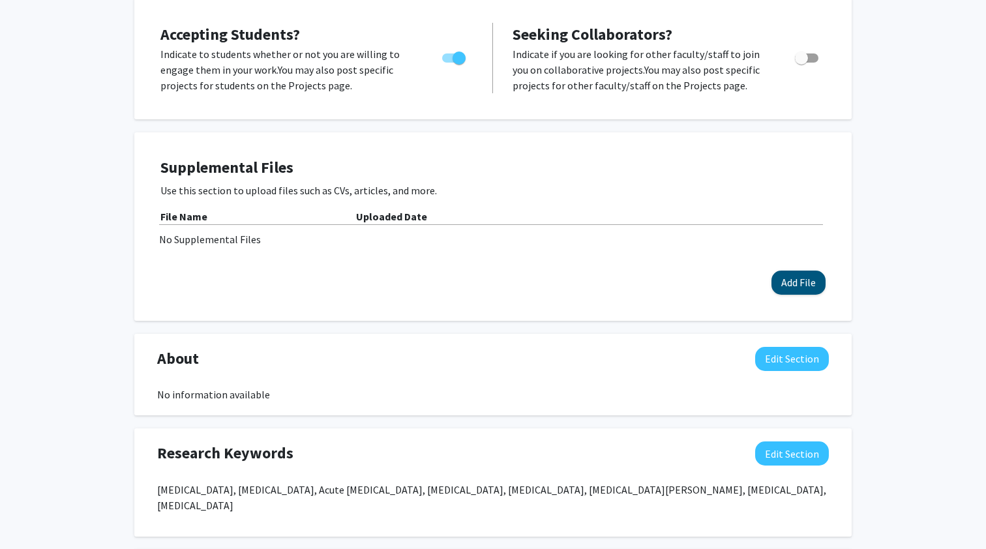
click at [798, 278] on button "Add File" at bounding box center [798, 283] width 54 height 24
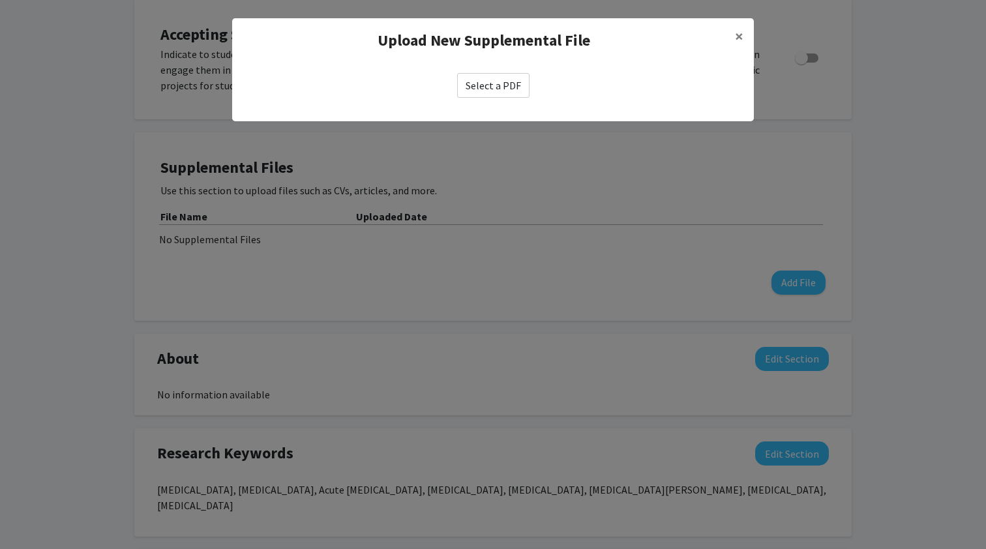
click at [514, 91] on label "Select a PDF" at bounding box center [493, 85] width 72 height 25
click at [0, 0] on input "Select a PDF" at bounding box center [0, 0] width 0 height 0
click at [490, 80] on label "Select a PDF" at bounding box center [493, 85] width 72 height 25
click at [0, 0] on input "Select a PDF" at bounding box center [0, 0] width 0 height 0
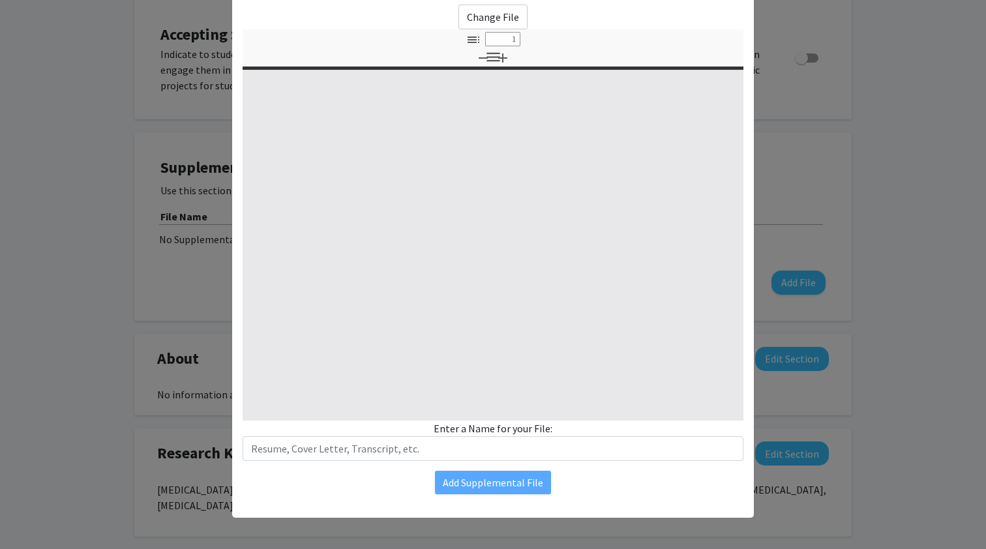
scroll to position [68, 0]
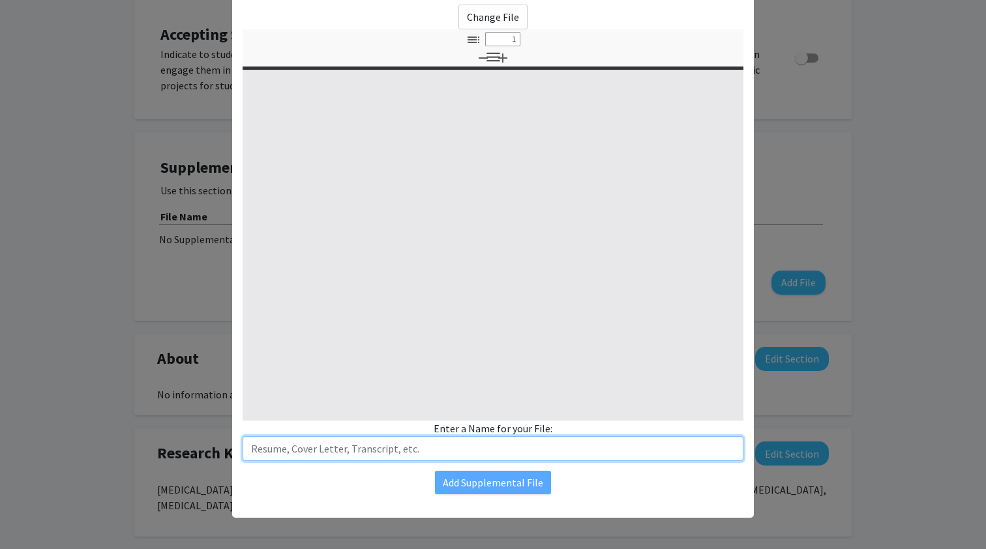
click at [423, 439] on input "text" at bounding box center [493, 448] width 501 height 25
type input "[PERSON_NAME]"
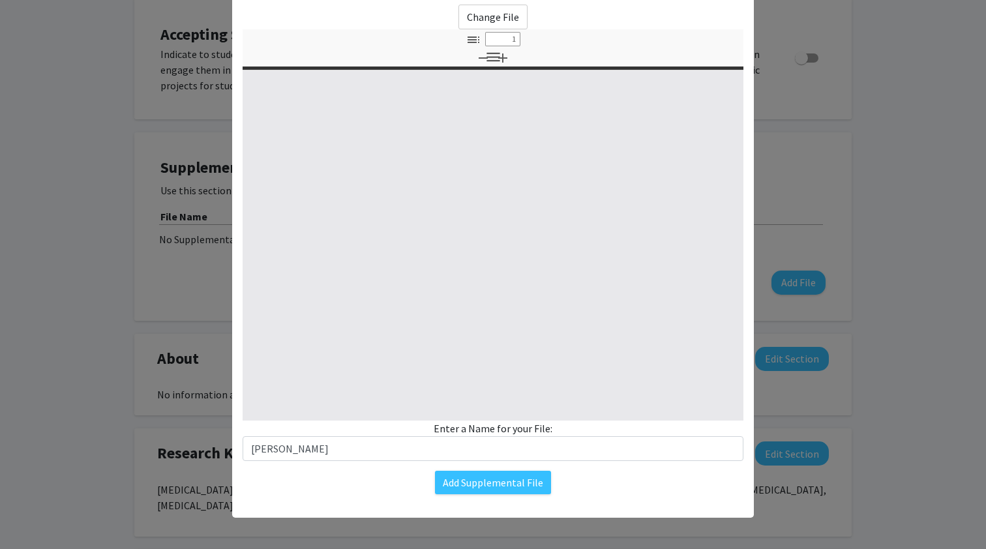
click at [639, 486] on div "Add Supplemental File" at bounding box center [493, 482] width 501 height 23
click at [519, 484] on button "Add Supplemental File" at bounding box center [493, 482] width 116 height 23
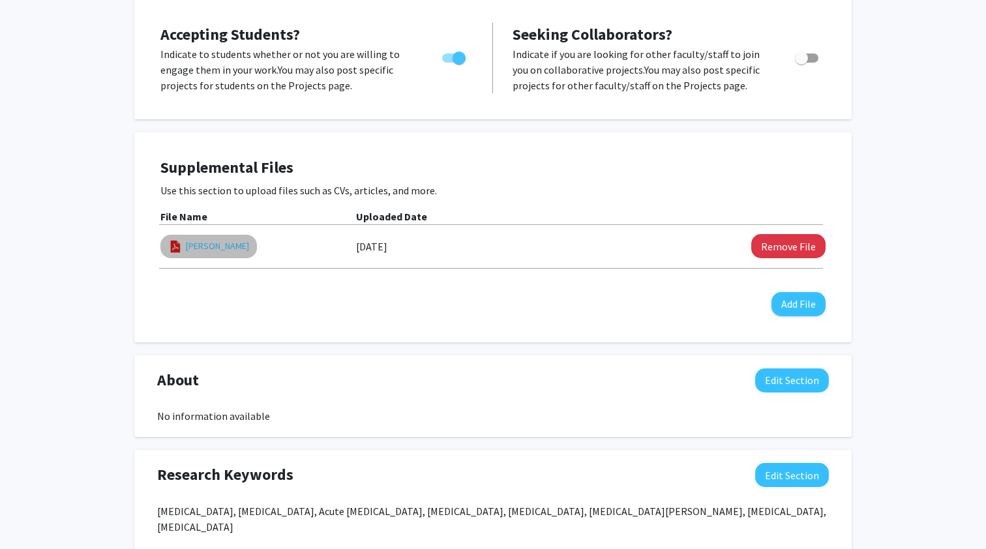
click at [188, 248] on link "[PERSON_NAME]" at bounding box center [217, 246] width 63 height 14
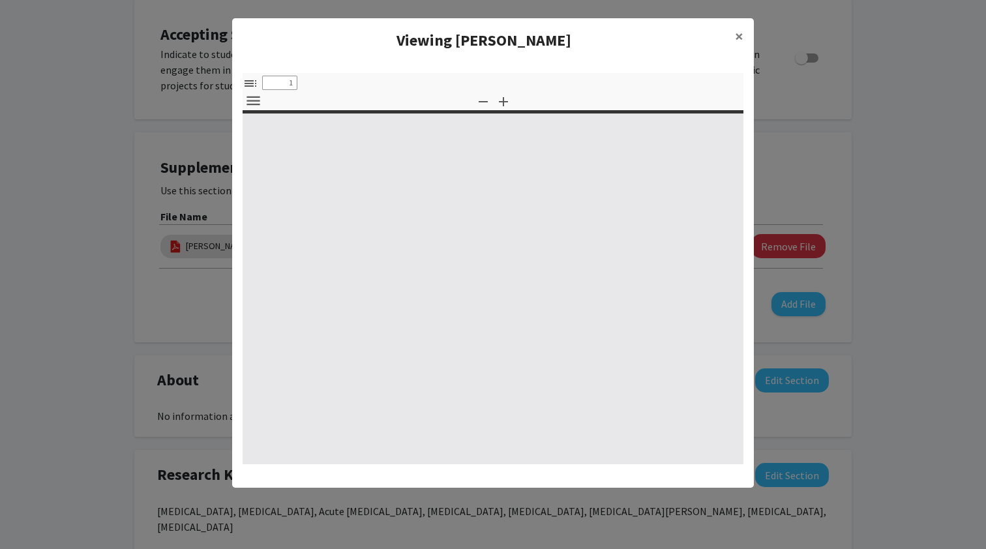
type input "0"
select select "custom"
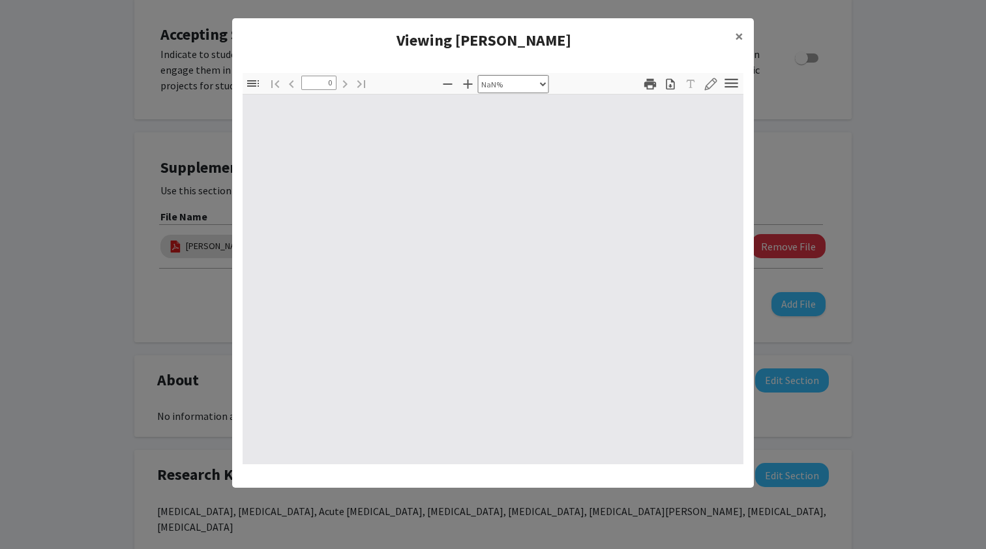
type input "1"
select select "auto"
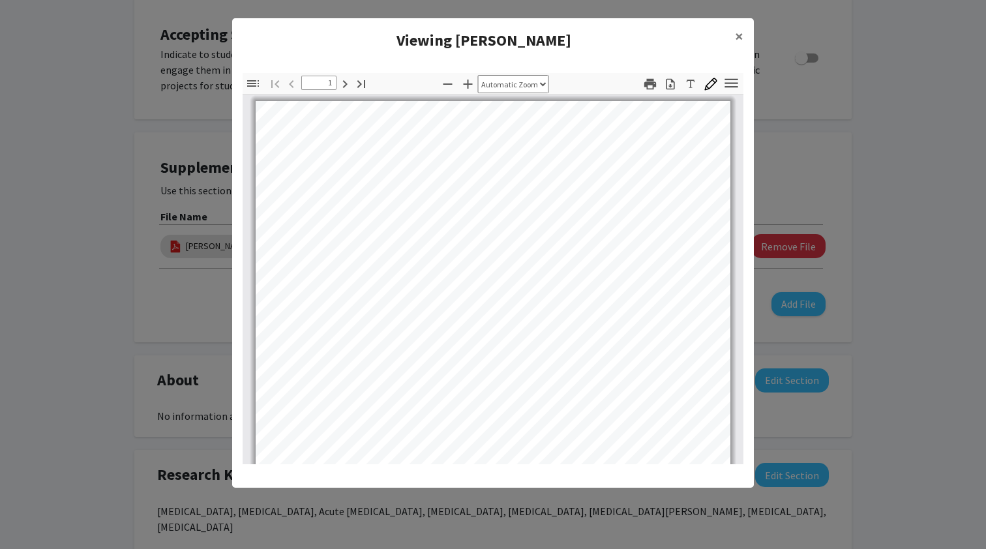
scroll to position [295, 0]
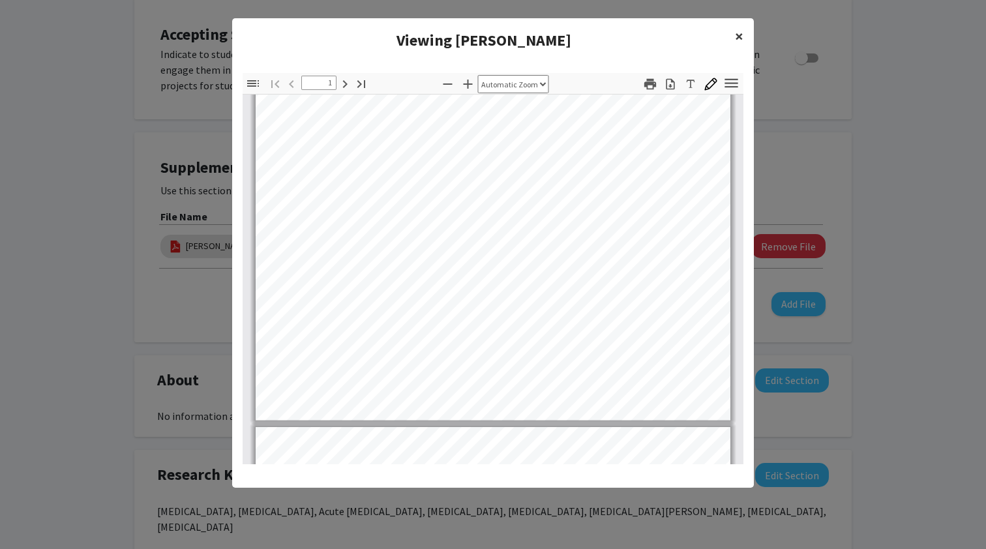
click at [741, 37] on span "×" at bounding box center [739, 36] width 8 height 20
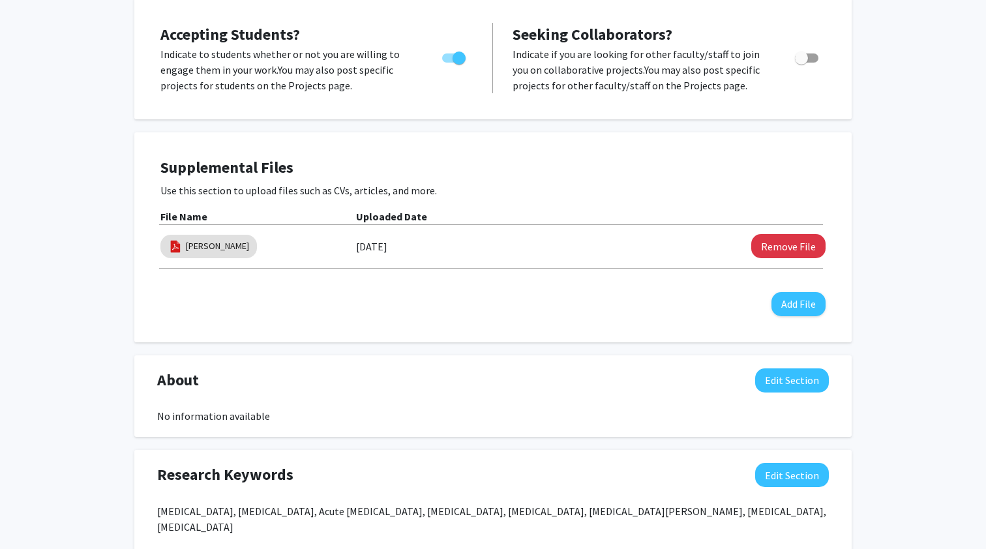
click at [904, 207] on div "[PERSON_NAME] Edit Section See Public View help Title: Assistant Professor Degr…" at bounding box center [493, 423] width 986 height 1248
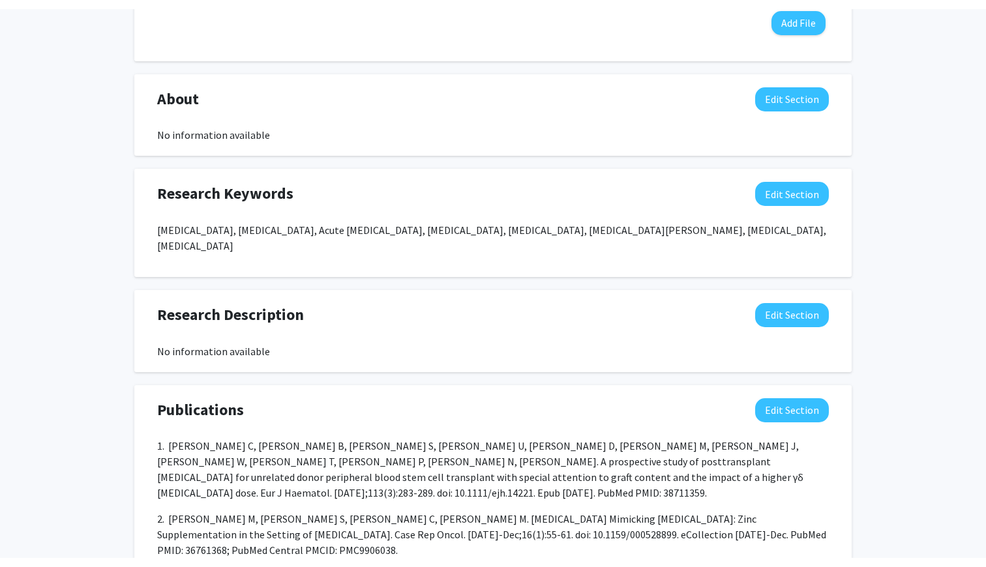
scroll to position [740, 0]
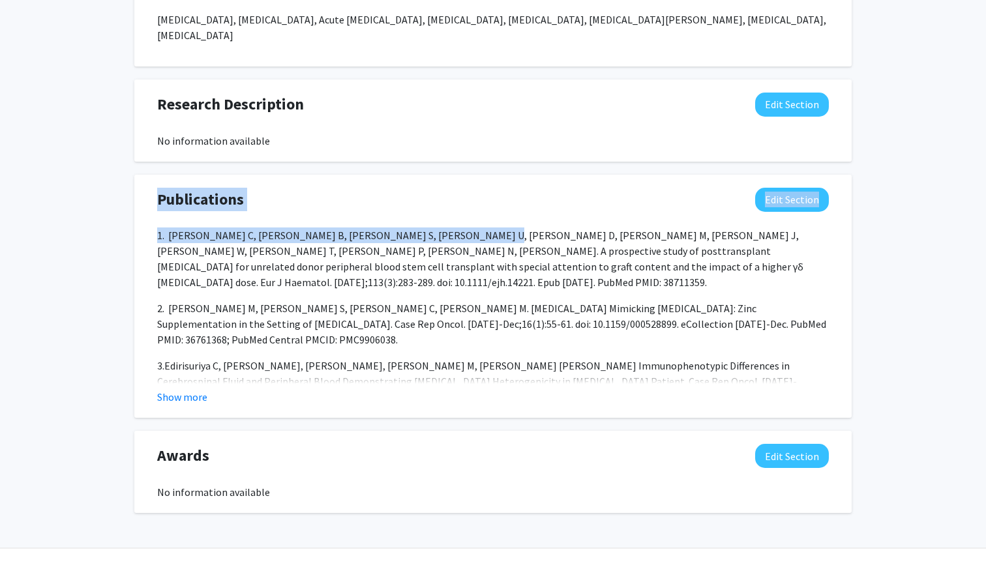
drag, startPoint x: 234, startPoint y: 214, endPoint x: 559, endPoint y: 258, distance: 328.2
click at [559, 258] on div "Publications Edit Section 1. [PERSON_NAME] C, [PERSON_NAME] B, [PERSON_NAME] S,…" at bounding box center [492, 297] width 691 height 218
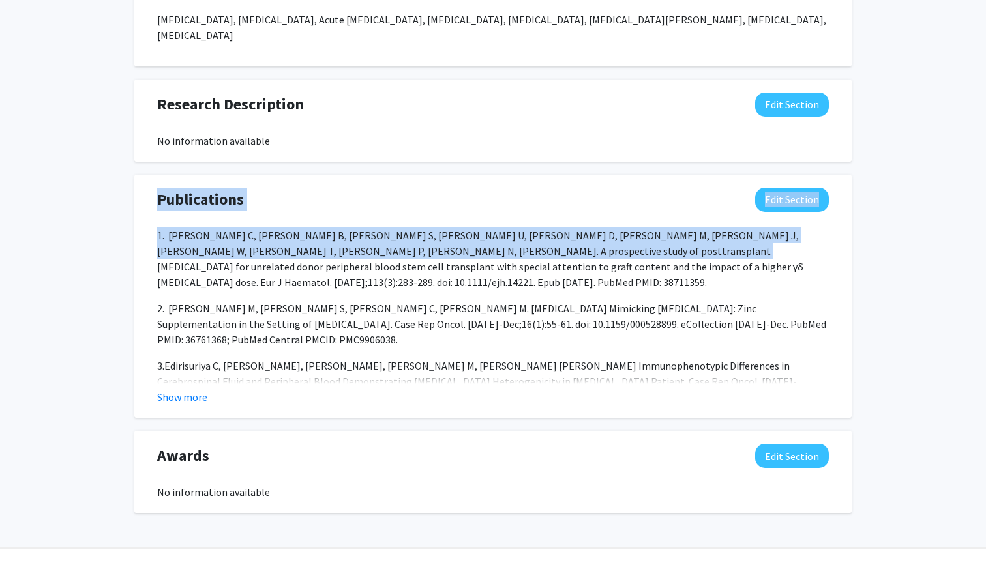
click at [559, 258] on span "1. [PERSON_NAME] C, [PERSON_NAME] B, [PERSON_NAME] S, [PERSON_NAME] U, [PERSON_…" at bounding box center [480, 259] width 646 height 60
